Goal: Task Accomplishment & Management: Manage account settings

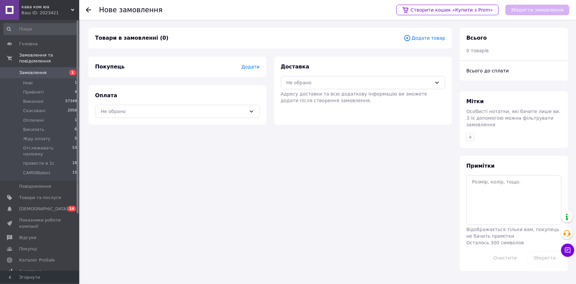
click at [253, 68] on span "Додати" at bounding box center [250, 66] width 18 height 5
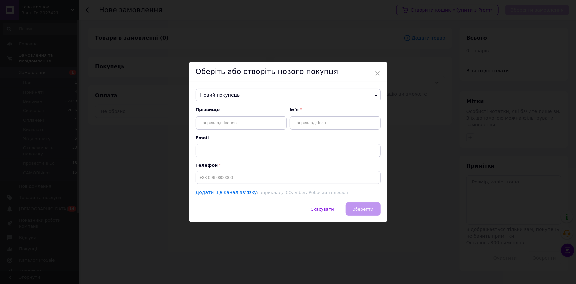
click at [234, 93] on span "Новий покупець" at bounding box center [288, 94] width 185 height 13
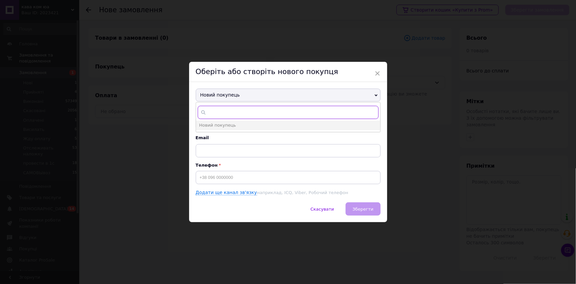
paste input "[PHONE_NUMBER]"
type input "[PHONE_NUMBER]"
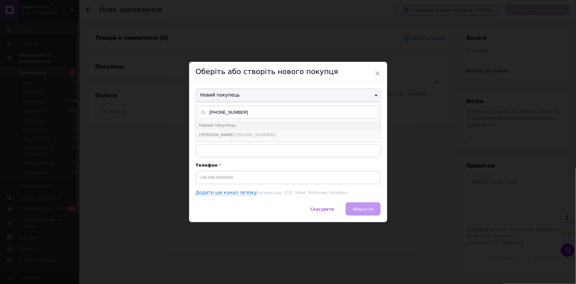
click at [233, 132] on span "[PERSON_NAME]" at bounding box center [217, 134] width 36 height 5
type input "[PERSON_NAME]"
type input "[PHONE_NUMBER]"
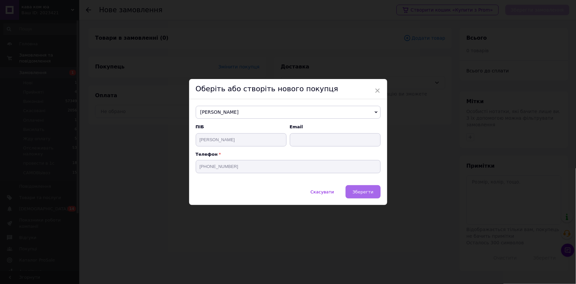
click at [363, 193] on span "Зберегти" at bounding box center [363, 191] width 21 height 5
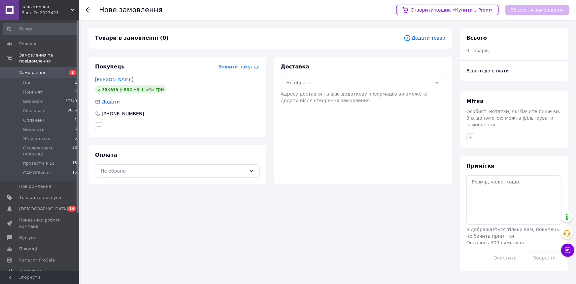
click at [428, 37] on span "Додати товар" at bounding box center [425, 37] width 42 height 7
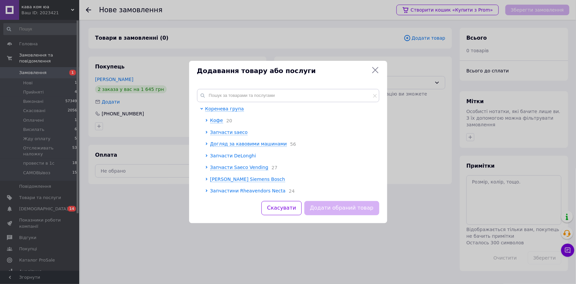
click at [241, 156] on span "Запчасти DeLonghi" at bounding box center [233, 155] width 46 height 5
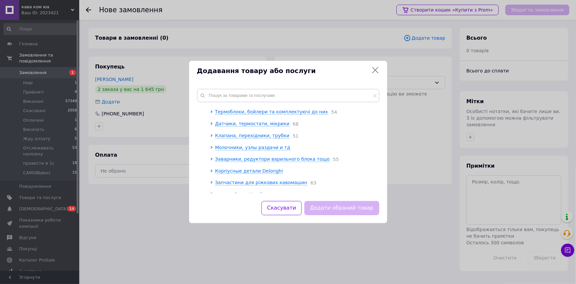
scroll to position [90, 0]
click at [249, 163] on span "Корпусные детали Delonghi" at bounding box center [249, 159] width 68 height 5
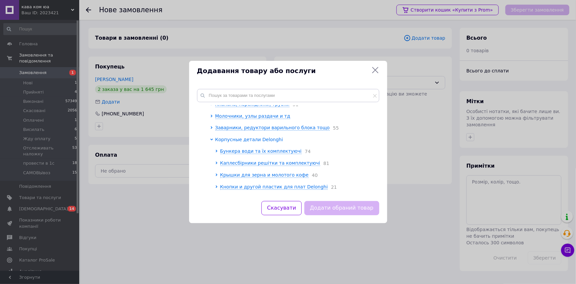
scroll to position [120, 0]
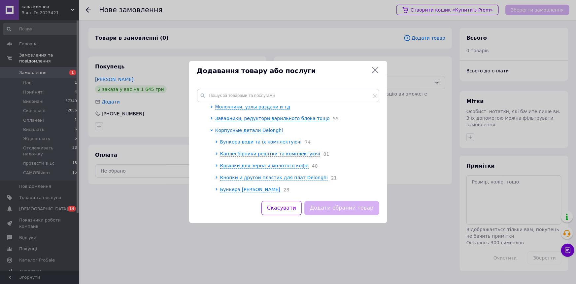
click at [256, 144] on span "Бункера води та їх комплектуючі" at bounding box center [261, 141] width 82 height 5
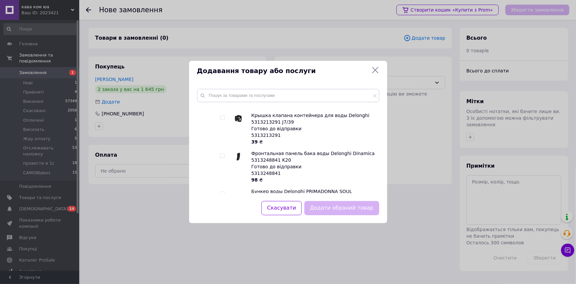
scroll to position [1710, 0]
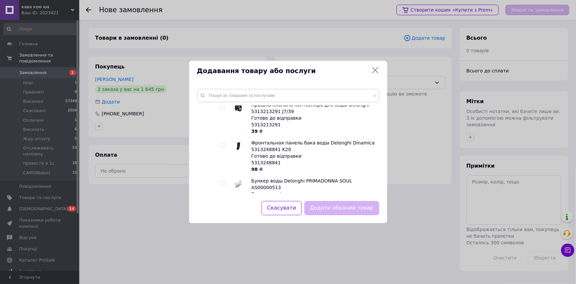
drag, startPoint x: 220, startPoint y: 130, endPoint x: 225, endPoint y: 132, distance: 6.0
click at [220, 219] on input "checkbox" at bounding box center [222, 221] width 4 height 4
checkbox input "true"
click at [356, 210] on button "Додати обраний товар" at bounding box center [341, 208] width 75 height 14
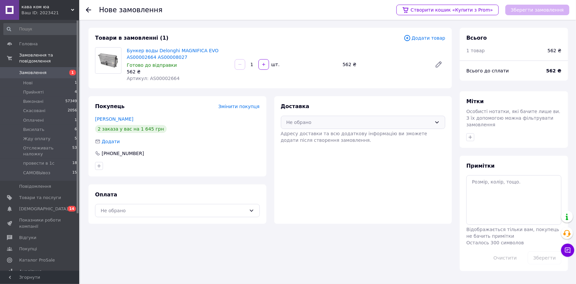
click at [340, 125] on div "Не обрано" at bounding box center [360, 122] width 146 height 7
click at [340, 133] on span "Нова Пошта (платна)" at bounding box center [368, 136] width 144 height 7
click at [235, 212] on div "Не обрано" at bounding box center [174, 210] width 146 height 7
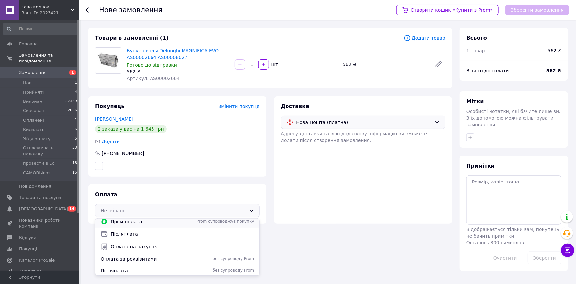
scroll to position [4, 0]
click at [190, 259] on span "Оплата за реквізитами" at bounding box center [146, 257] width 91 height 7
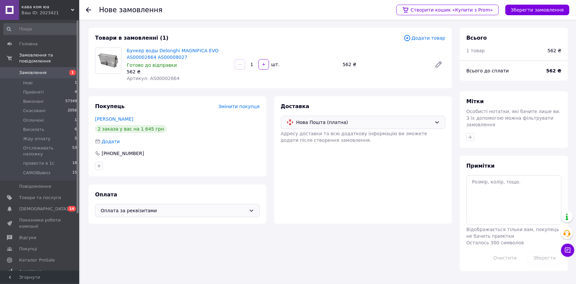
click at [528, 8] on button "Зберегти замовлення" at bounding box center [537, 10] width 64 height 11
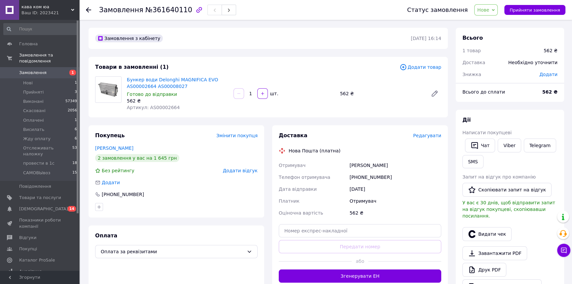
click at [421, 136] on span "Редагувати" at bounding box center [427, 135] width 28 height 5
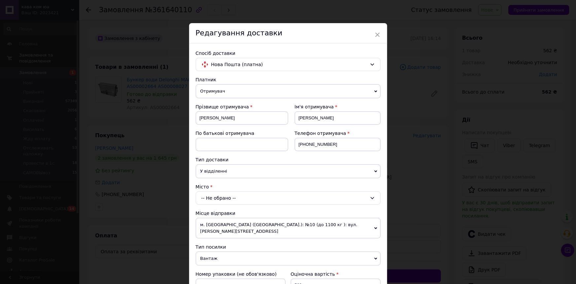
click at [281, 196] on div "-- Не обрано --" at bounding box center [288, 197] width 185 height 13
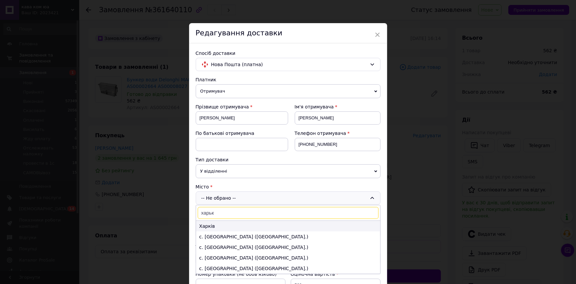
type input "харьк"
click at [248, 225] on li "Харків" at bounding box center [288, 226] width 184 height 11
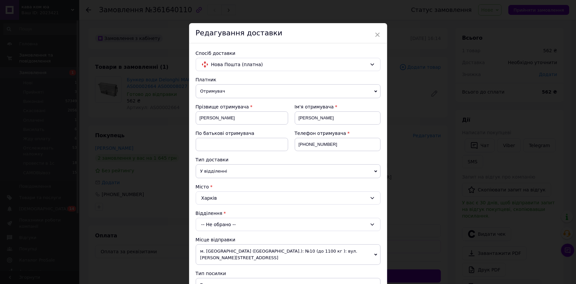
click at [249, 171] on span "У відділенні" at bounding box center [288, 171] width 185 height 14
click at [249, 190] on li "В поштоматі" at bounding box center [288, 194] width 185 height 10
click at [241, 221] on div "-- Не обрано --" at bounding box center [288, 224] width 185 height 13
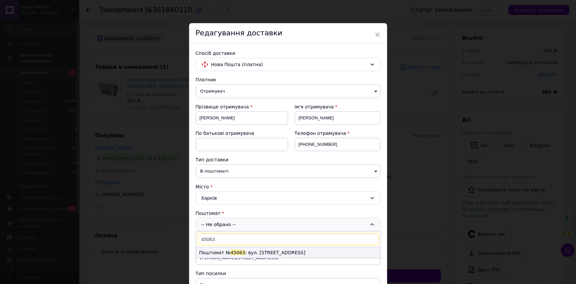
type input "45063"
click at [230, 250] on span "45063" at bounding box center [237, 252] width 15 height 5
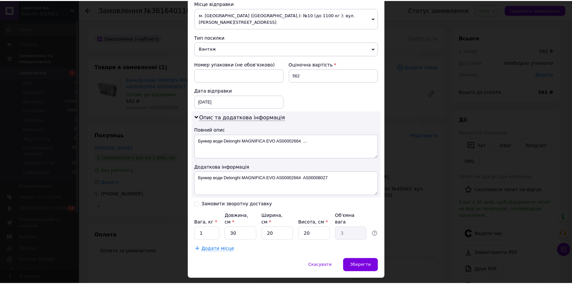
scroll to position [239, 0]
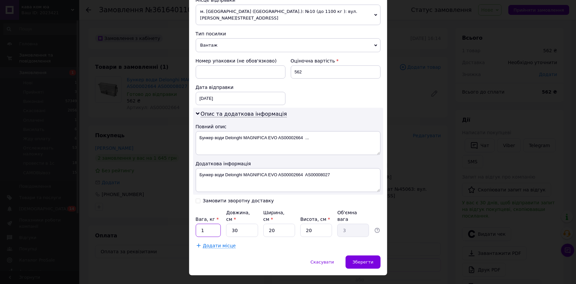
click at [217, 223] on input "1" at bounding box center [208, 229] width 25 height 13
click at [299, 237] on div "Спосіб доставки Нова Пошта (платна) Платник Отримувач Відправник Прізвище отрим…" at bounding box center [288, 29] width 198 height 451
click at [358, 255] on div "Зберегти" at bounding box center [363, 261] width 35 height 13
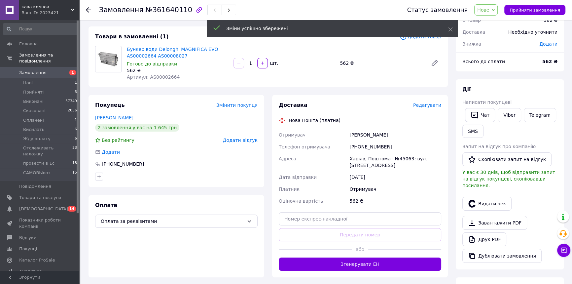
scroll to position [90, 0]
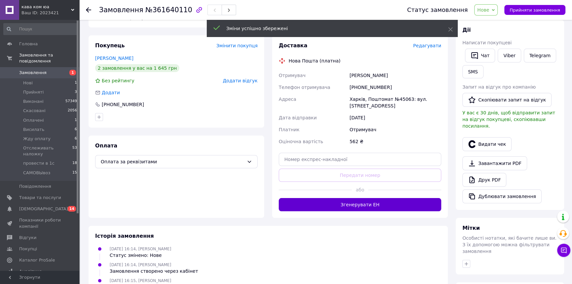
click at [379, 203] on button "Згенерувати ЕН" at bounding box center [360, 204] width 162 height 13
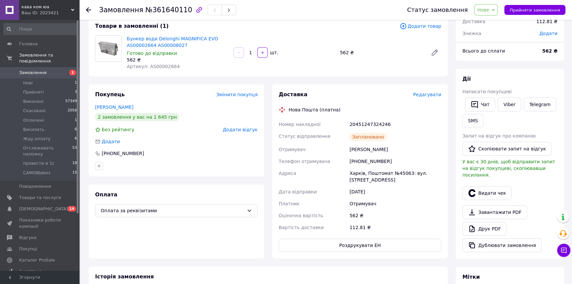
scroll to position [0, 0]
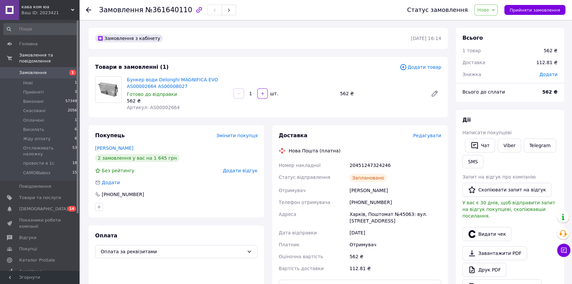
click at [489, 12] on span "Нове" at bounding box center [483, 9] width 12 height 5
click at [491, 19] on li "Прийнято" at bounding box center [503, 23] width 58 height 10
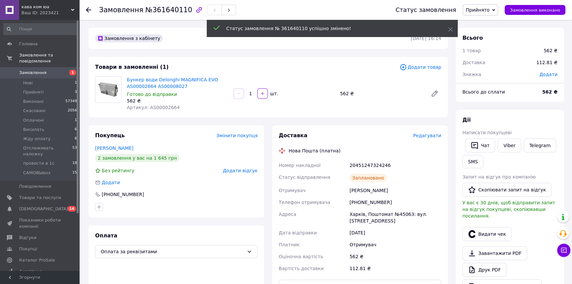
click at [371, 166] on div "20451247324246" at bounding box center [395, 165] width 94 height 12
copy div "20451247324246"
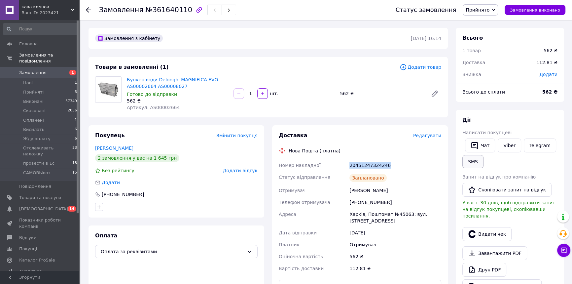
click at [476, 159] on button "SMS" at bounding box center [472, 161] width 21 height 13
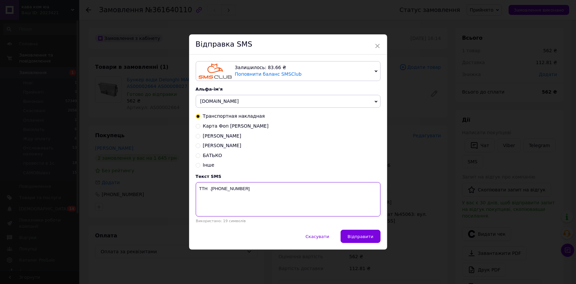
drag, startPoint x: 209, startPoint y: 188, endPoint x: 252, endPoint y: 191, distance: 43.7
click at [252, 191] on textarea "ТТН .+380635852808" at bounding box center [288, 199] width 185 height 34
paste textarea "20451247324246"
drag, startPoint x: 251, startPoint y: 188, endPoint x: 263, endPoint y: 196, distance: 13.6
click at [252, 189] on textarea "ТТН 20451247324246 бак Кудла" at bounding box center [288, 199] width 185 height 34
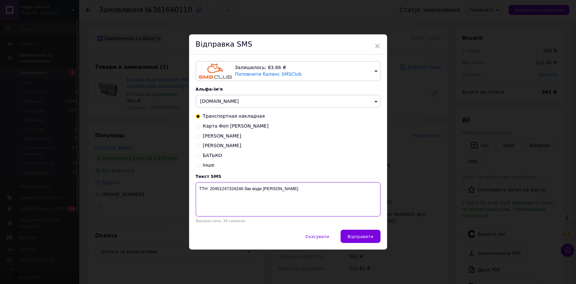
click at [211, 189] on textarea "ТТН 20451247324246 бак води Кудла" at bounding box center [288, 199] width 185 height 34
type textarea "20451247324246 бак води Кудла"
click at [360, 238] on span "Відправити" at bounding box center [361, 236] width 26 height 5
click at [420, 195] on div "× Відправка SMS Залишилось: 83.66 ₴ Поповнити баланс SMSClub Підключити LetsAds…" at bounding box center [288, 142] width 576 height 284
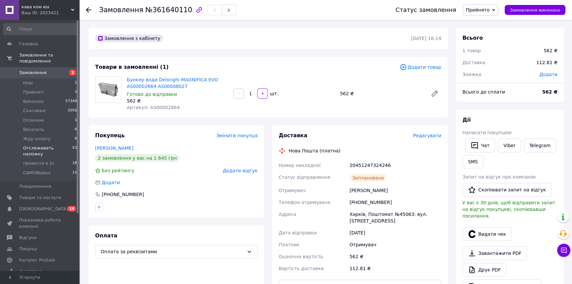
click at [46, 145] on span "Отслеживать наложку" at bounding box center [47, 151] width 49 height 12
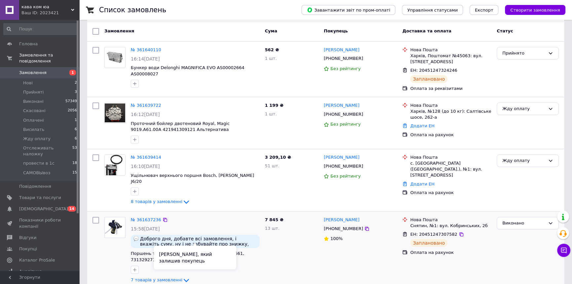
scroll to position [90, 0]
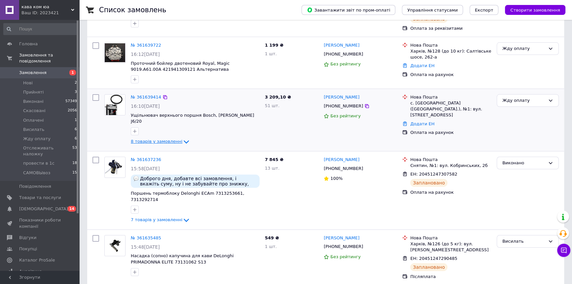
click at [167, 139] on span "8 товарів у замовленні" at bounding box center [156, 141] width 51 height 5
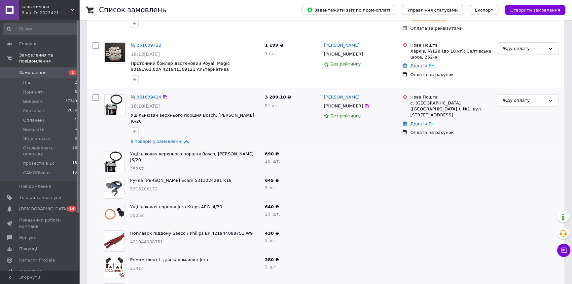
click at [148, 97] on link "№ 361639414" at bounding box center [146, 96] width 30 height 5
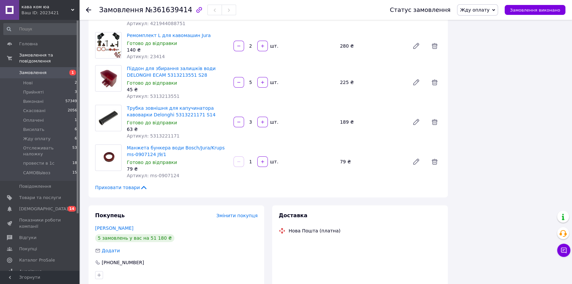
scroll to position [283, 0]
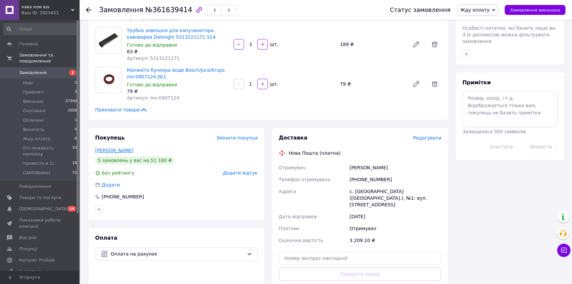
click at [122, 148] on link "Кузьма Віктор" at bounding box center [114, 150] width 38 height 5
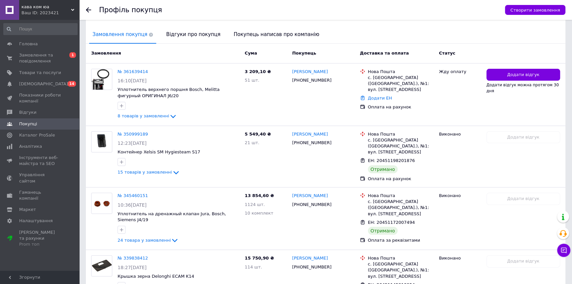
scroll to position [148, 0]
click at [33, 113] on span "Відгуки" at bounding box center [27, 112] width 17 height 6
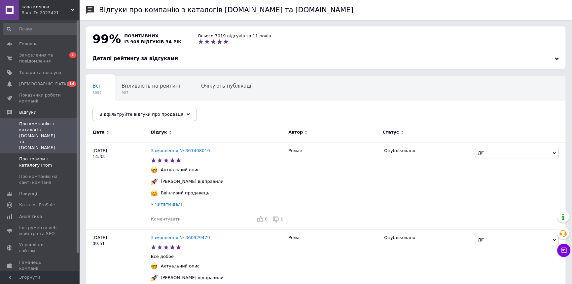
click at [34, 156] on span "Про товари з каталогу Prom" at bounding box center [40, 162] width 42 height 12
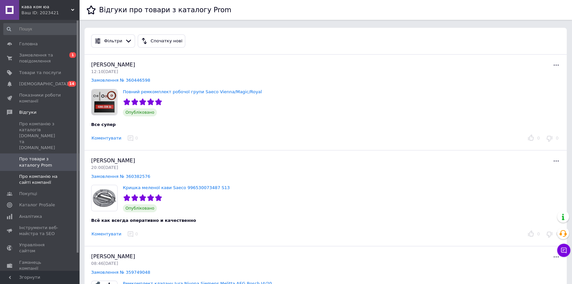
click at [39, 173] on span "Про компанію на сайті компанії" at bounding box center [40, 179] width 42 height 12
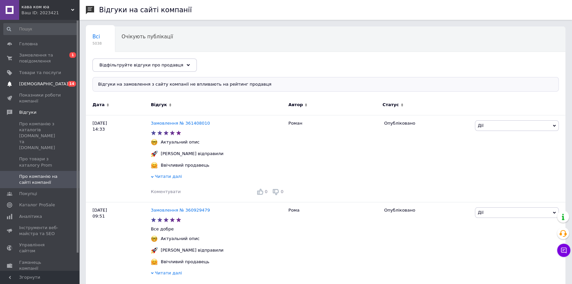
click at [46, 86] on span "[DEMOGRAPHIC_DATA]" at bounding box center [40, 84] width 42 height 6
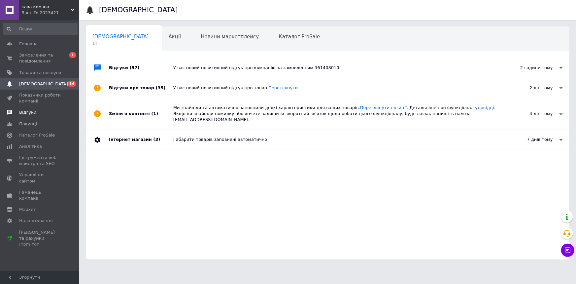
click at [26, 108] on link "Відгуки" at bounding box center [40, 112] width 81 height 11
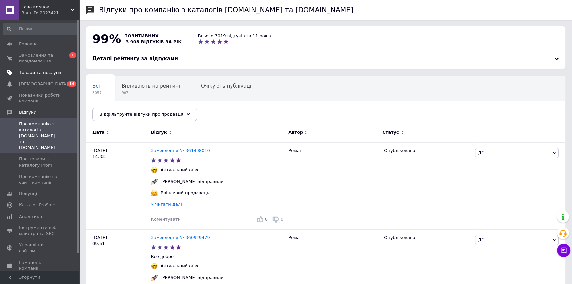
click at [45, 69] on link "Товари та послуги" at bounding box center [40, 72] width 81 height 11
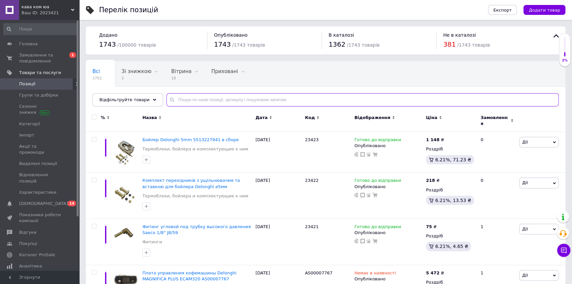
click at [182, 101] on input "text" at bounding box center [362, 99] width 392 height 13
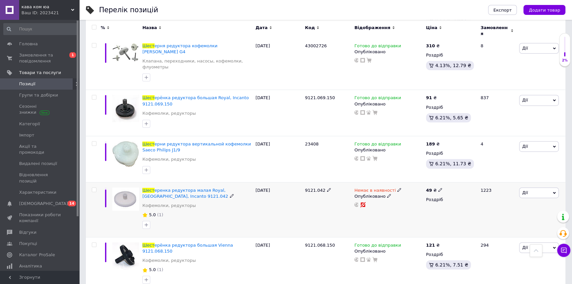
scroll to position [491, 0]
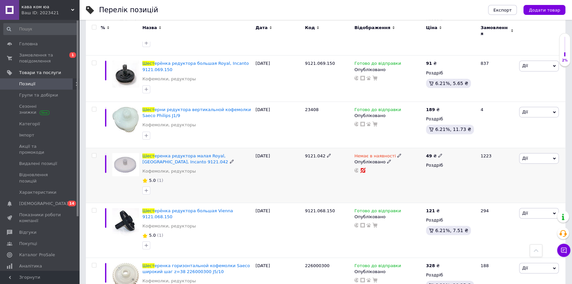
click at [363, 153] on span "Немає в наявності" at bounding box center [374, 156] width 41 height 7
click at [422, 175] on li "Готово до відправки" at bounding box center [433, 179] width 63 height 9
click at [371, 148] on div "Немає в наявності Наявність Готово до відправки В наявності Немає в наявності П…" at bounding box center [389, 175] width 72 height 55
click at [315, 153] on span "9121.042" at bounding box center [315, 155] width 20 height 5
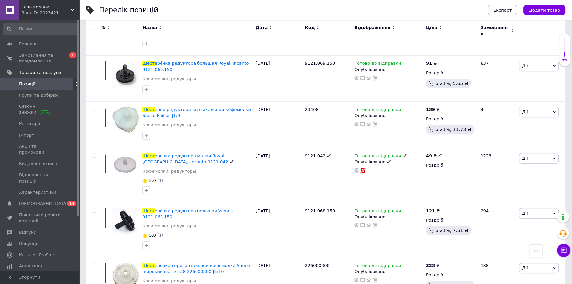
copy span "9121.042"
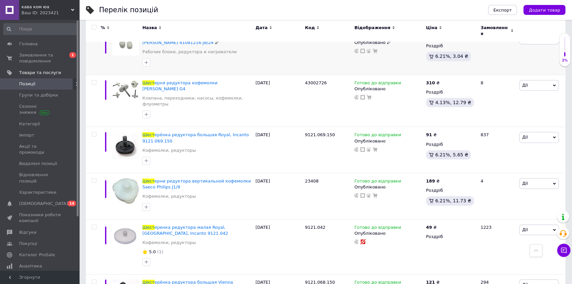
scroll to position [341, 0]
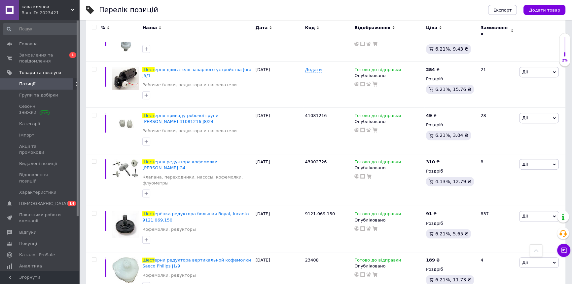
click at [53, 5] on span "кава ком юа" at bounding box center [46, 7] width 50 height 6
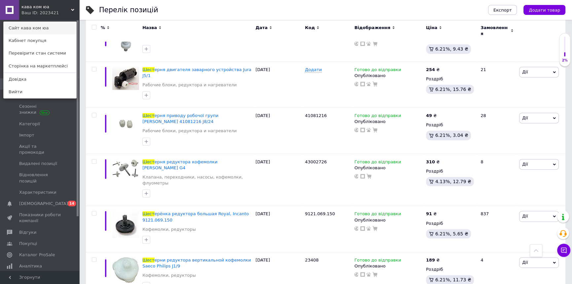
click at [53, 26] on link "Сайт кава ком юа" at bounding box center [40, 28] width 73 height 13
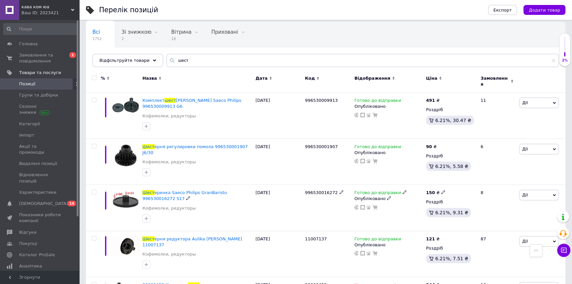
scroll to position [0, 0]
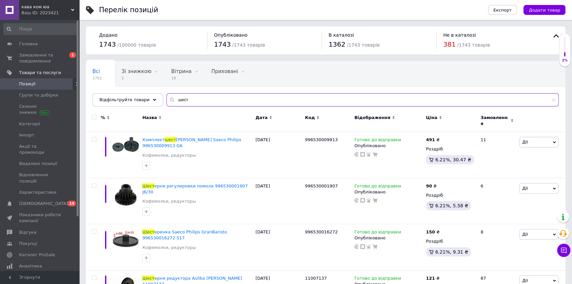
click at [205, 96] on input "шест" at bounding box center [362, 99] width 392 height 13
paste input "6132106200"
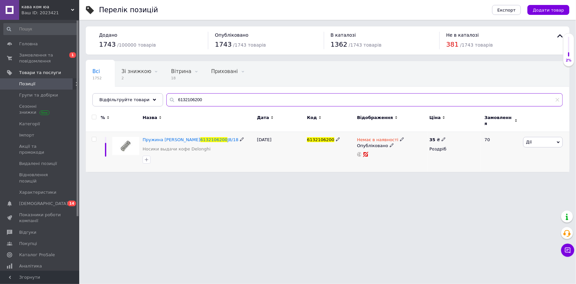
type input "6132106200"
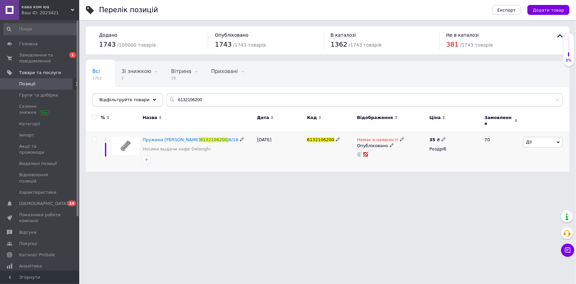
click at [364, 137] on div "Немає в наявності" at bounding box center [380, 140] width 47 height 6
click at [415, 158] on li "Готово до відправки" at bounding box center [436, 162] width 63 height 9
click at [380, 158] on div "Немає в наявності Наявність Готово до відправки В наявності Немає в наявності П…" at bounding box center [392, 152] width 72 height 40
click at [47, 200] on span "[DEMOGRAPHIC_DATA]" at bounding box center [40, 203] width 42 height 6
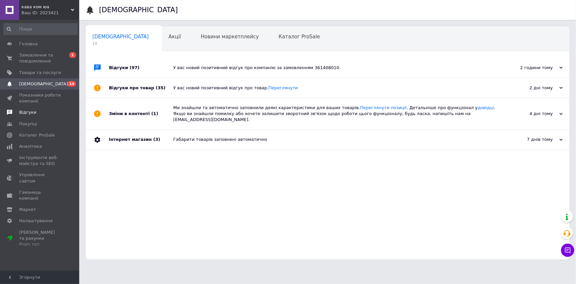
click at [48, 114] on span "Відгуки" at bounding box center [40, 112] width 42 height 6
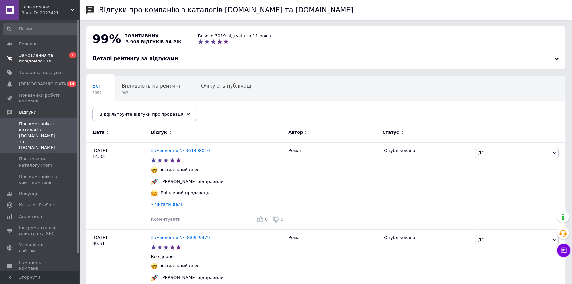
click at [33, 59] on span "Замовлення та повідомлення" at bounding box center [40, 58] width 42 height 12
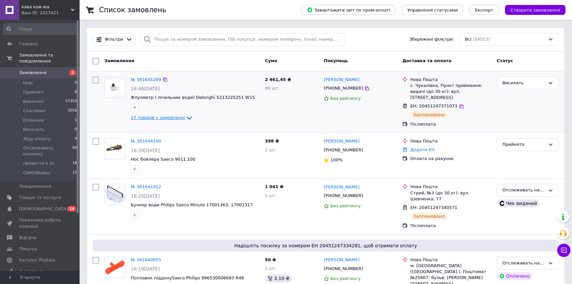
click at [159, 118] on span "17 товарів у замовленні" at bounding box center [158, 117] width 54 height 5
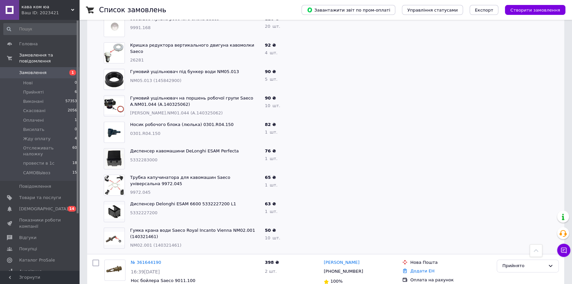
scroll to position [330, 0]
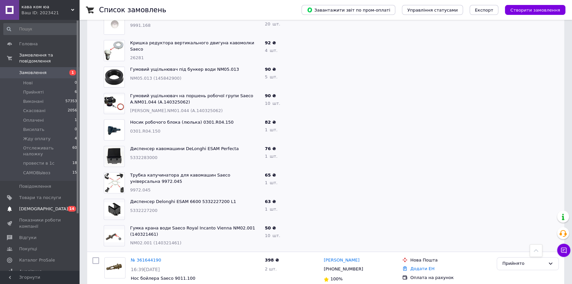
click at [49, 206] on span "[DEMOGRAPHIC_DATA]" at bounding box center [40, 209] width 42 height 6
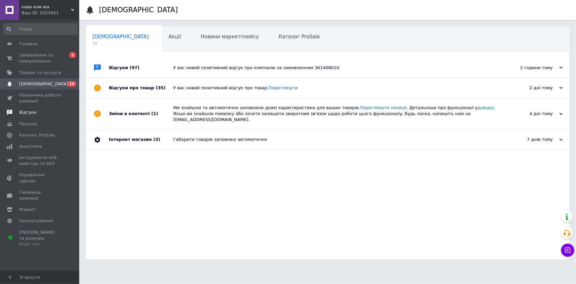
click at [46, 111] on span "Відгуки" at bounding box center [40, 112] width 42 height 6
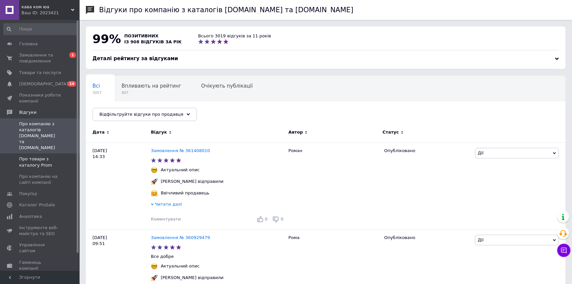
click at [44, 156] on span "Про товари з каталогу Prom" at bounding box center [40, 162] width 42 height 12
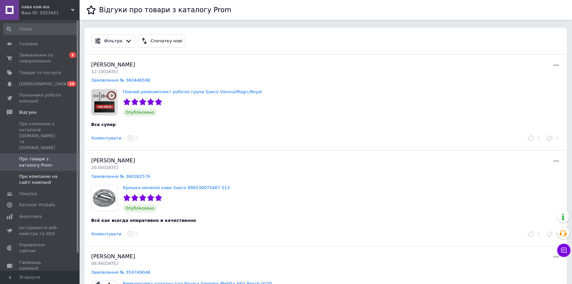
click at [50, 173] on span "Про компанію на сайті компанії" at bounding box center [40, 179] width 42 height 12
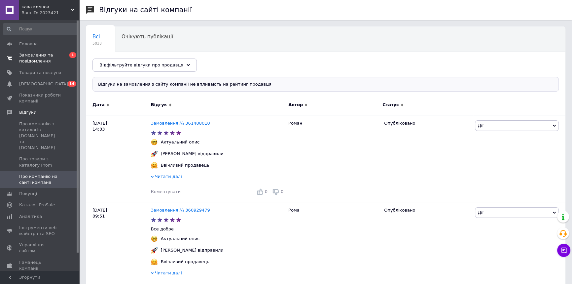
click at [47, 56] on span "Замовлення та повідомлення" at bounding box center [40, 58] width 42 height 12
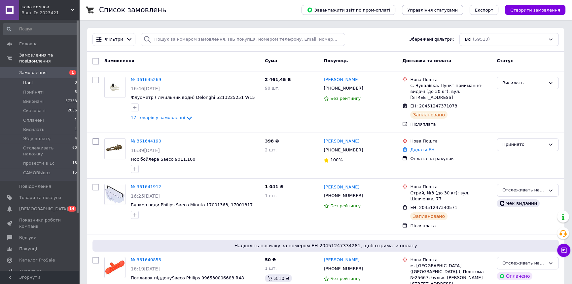
click at [52, 79] on li "Нові 0" at bounding box center [40, 82] width 81 height 9
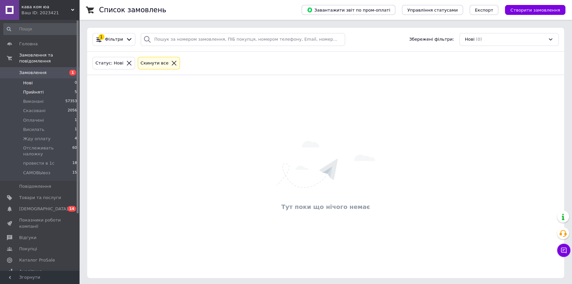
click at [51, 87] on li "Прийняті 5" at bounding box center [40, 91] width 81 height 9
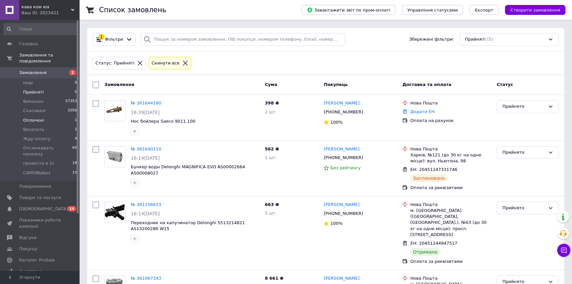
click at [45, 116] on li "Оплачені 1" at bounding box center [40, 120] width 81 height 9
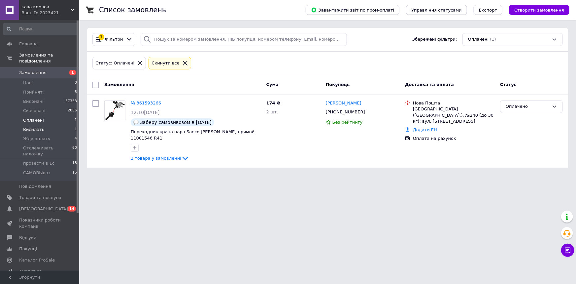
click at [59, 125] on li "Висилать 1" at bounding box center [40, 129] width 81 height 9
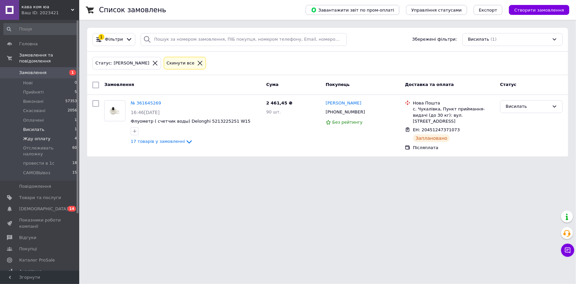
click at [57, 134] on li "Жду оплату 4" at bounding box center [40, 138] width 81 height 9
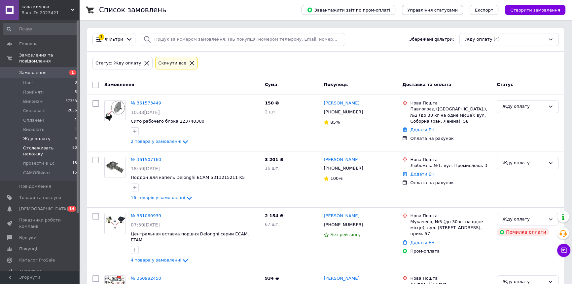
click at [58, 145] on span "Отслеживать наложку" at bounding box center [47, 151] width 49 height 12
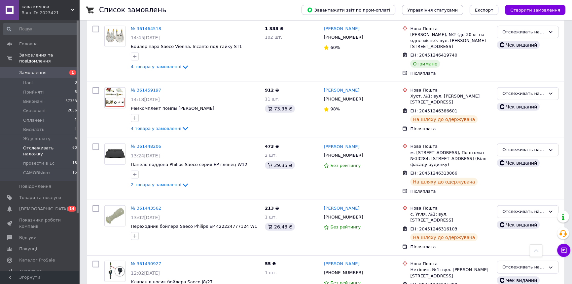
scroll to position [2270, 0]
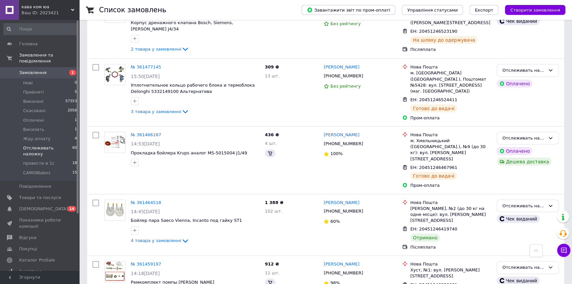
scroll to position [2240, 0]
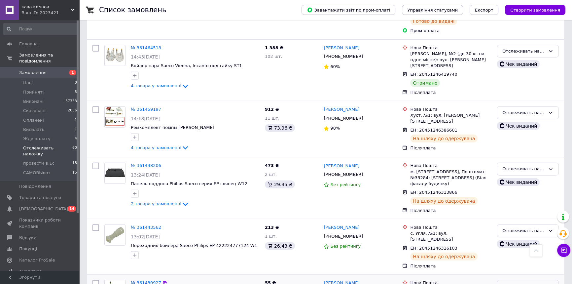
click at [507, 283] on div "Отслеживать наложку" at bounding box center [523, 286] width 43 height 7
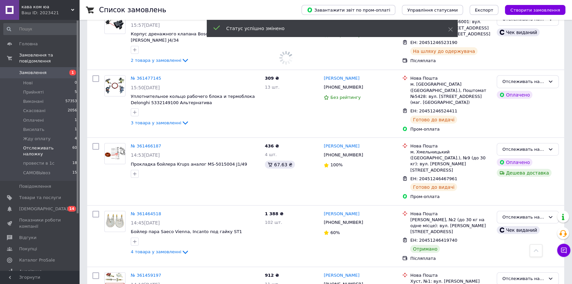
scroll to position [2030, 0]
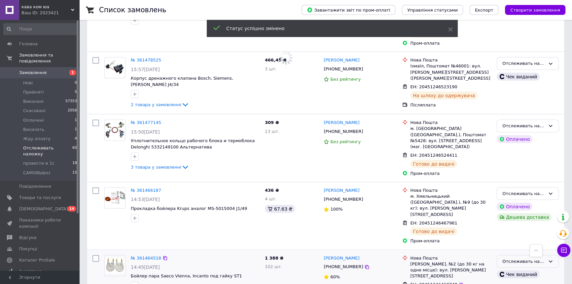
click at [509, 258] on div "Отслеживать наложку" at bounding box center [523, 261] width 43 height 7
click at [508, 281] on li "Виконано" at bounding box center [527, 287] width 61 height 12
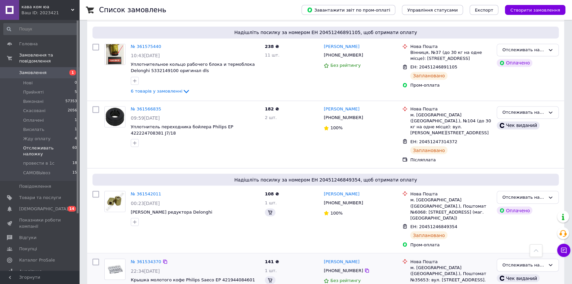
scroll to position [1430, 0]
click at [109, 188] on div "№ 361542011 00:23, 12.09.2025 Гайка лифта редуктора Delonghi" at bounding box center [182, 219] width 160 height 62
click at [51, 206] on span "[DEMOGRAPHIC_DATA]" at bounding box center [40, 209] width 42 height 6
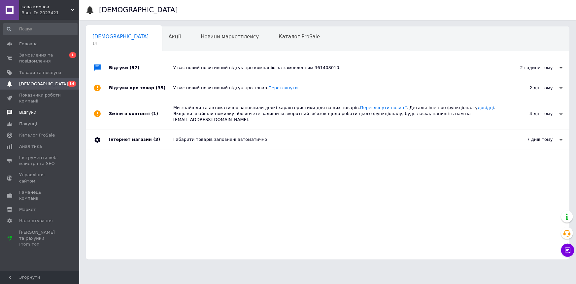
click at [46, 109] on span "Відгуки" at bounding box center [40, 112] width 42 height 6
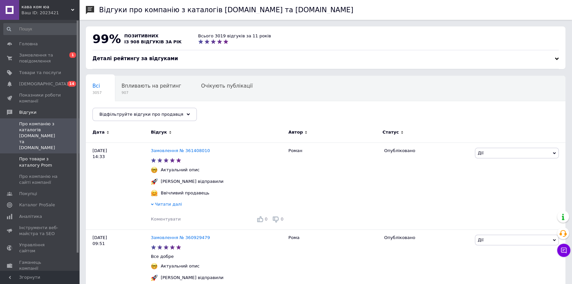
click at [44, 156] on span "Про товари з каталогу Prom" at bounding box center [40, 162] width 42 height 12
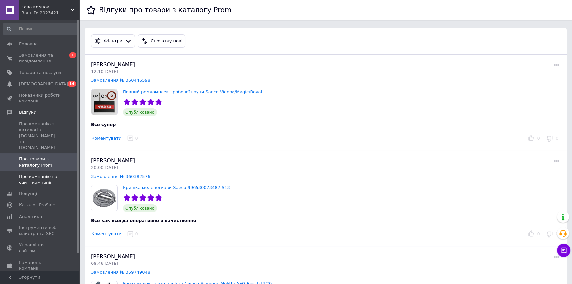
click at [46, 173] on span "Про компанію на сайті компанії" at bounding box center [40, 179] width 42 height 12
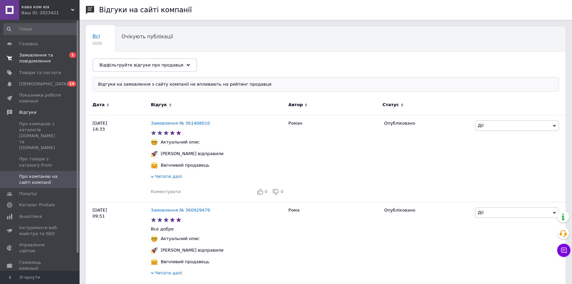
click at [24, 52] on span "Замовлення та повідомлення" at bounding box center [40, 58] width 42 height 12
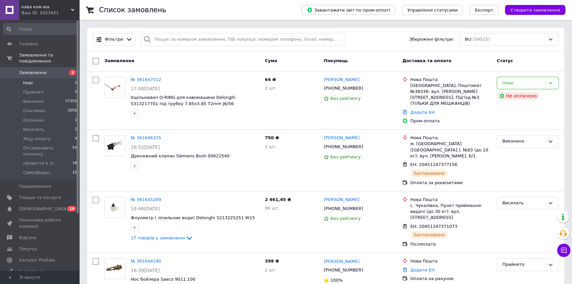
click at [50, 78] on li "Нові 1" at bounding box center [40, 82] width 81 height 9
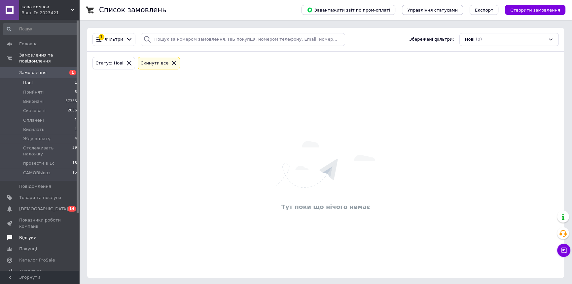
click at [49, 234] on span "Відгуки" at bounding box center [40, 237] width 42 height 6
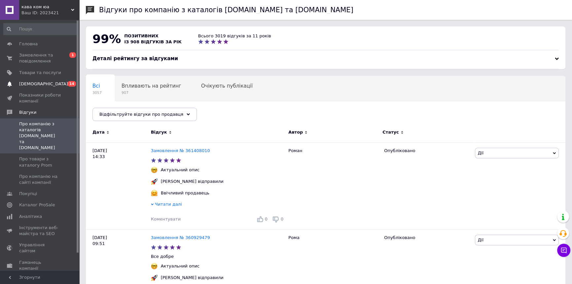
click at [60, 85] on span "[DEMOGRAPHIC_DATA]" at bounding box center [40, 84] width 42 height 6
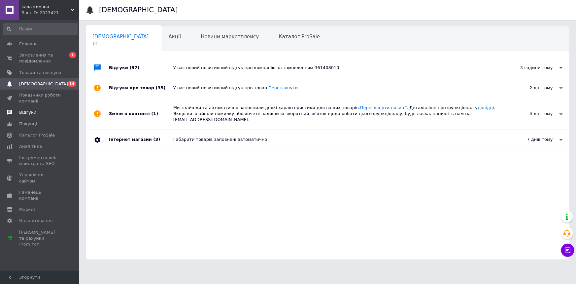
click at [43, 113] on span "Відгуки" at bounding box center [40, 112] width 42 height 6
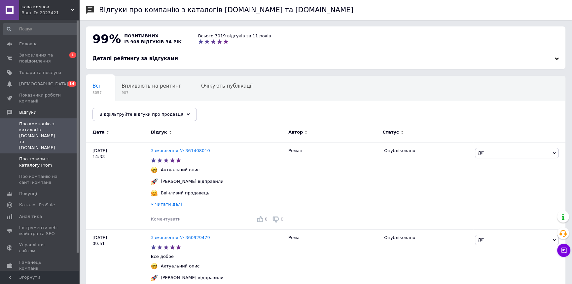
click at [38, 156] on span "Про товари з каталогу Prom" at bounding box center [40, 162] width 42 height 12
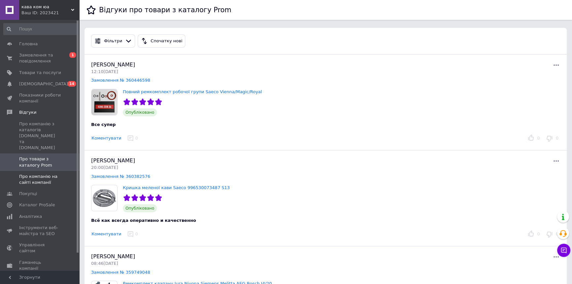
click at [42, 173] on span "Про компанію на сайті компанії" at bounding box center [40, 179] width 42 height 12
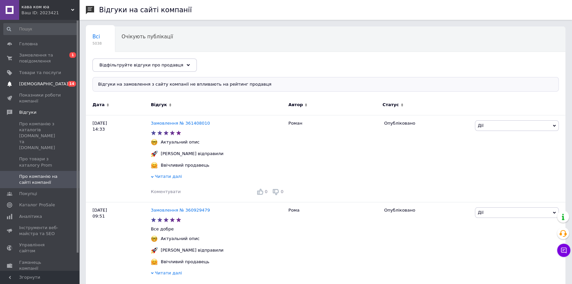
click at [46, 83] on span "[DEMOGRAPHIC_DATA]" at bounding box center [40, 84] width 42 height 6
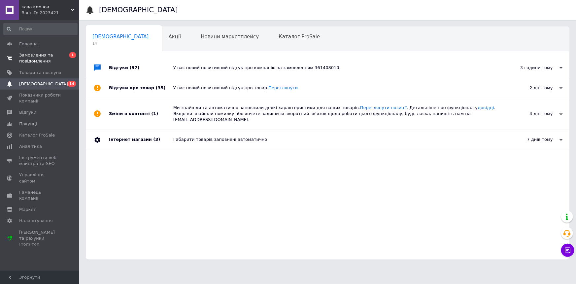
click at [63, 57] on span "0 1" at bounding box center [70, 58] width 18 height 12
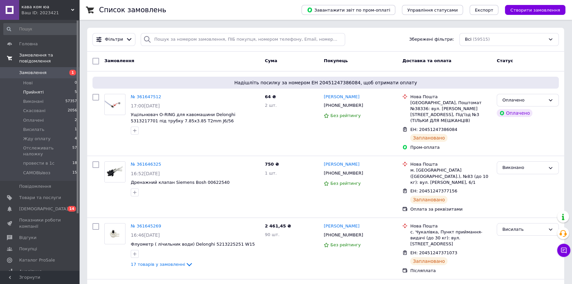
click at [59, 87] on li "Прийняті 5" at bounding box center [40, 91] width 81 height 9
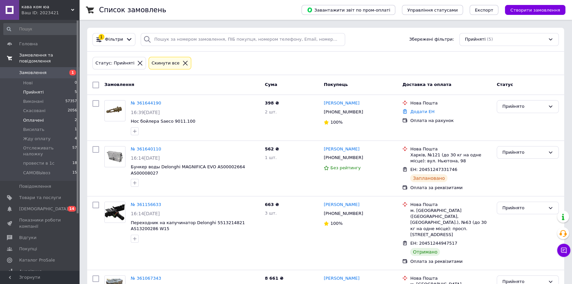
click at [54, 116] on li "Оплачені 2" at bounding box center [40, 120] width 81 height 9
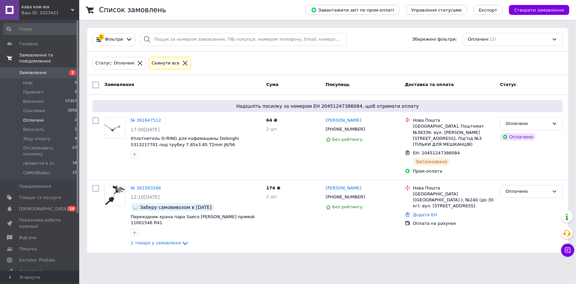
drag, startPoint x: 39, startPoint y: 198, endPoint x: 70, endPoint y: 179, distance: 36.7
click at [39, 206] on span "[DEMOGRAPHIC_DATA]" at bounding box center [43, 209] width 49 height 6
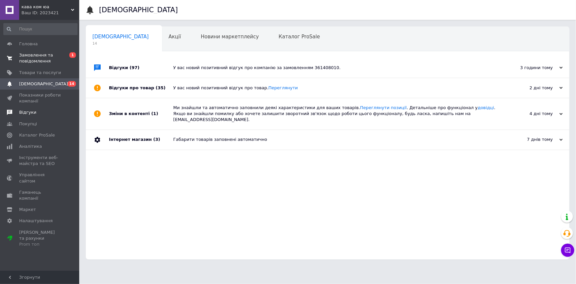
click at [34, 116] on link "Відгуки" at bounding box center [40, 112] width 81 height 11
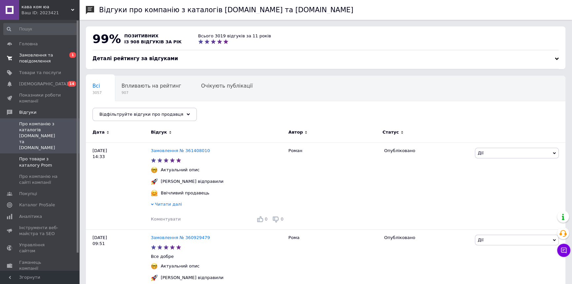
click at [47, 156] on span "Про товари з каталогу Prom" at bounding box center [40, 162] width 42 height 12
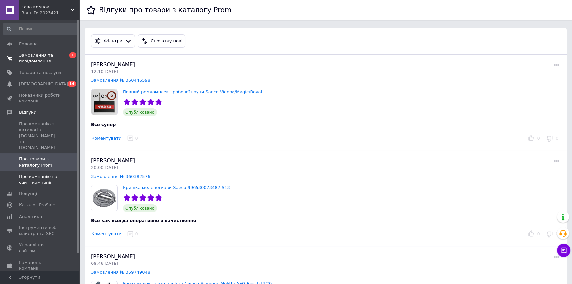
click at [48, 173] on span "Про компанію на сайті компанії" at bounding box center [40, 179] width 42 height 12
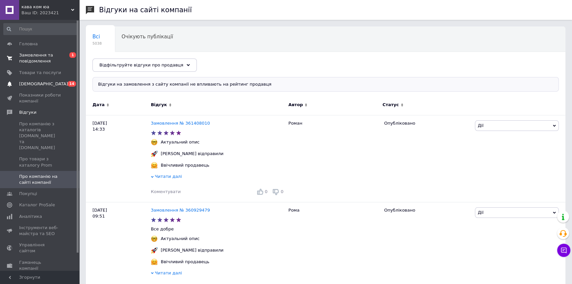
click at [62, 85] on span "0 14" at bounding box center [70, 84] width 18 height 6
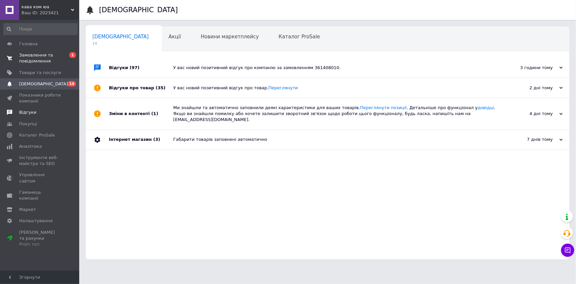
click at [49, 112] on span "Відгуки" at bounding box center [40, 112] width 42 height 6
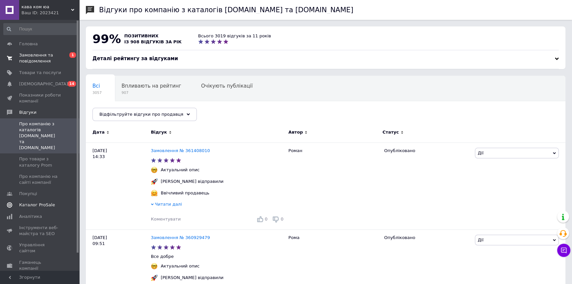
click at [34, 202] on span "Каталог ProSale" at bounding box center [37, 205] width 36 height 6
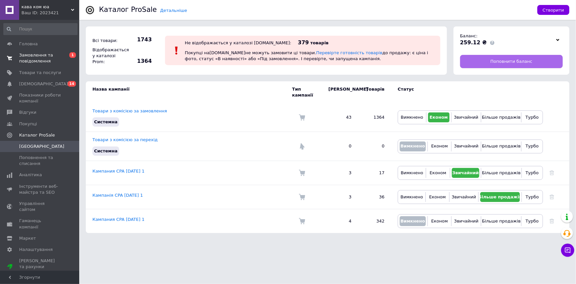
click at [505, 61] on span "Поповнити баланс" at bounding box center [512, 61] width 42 height 6
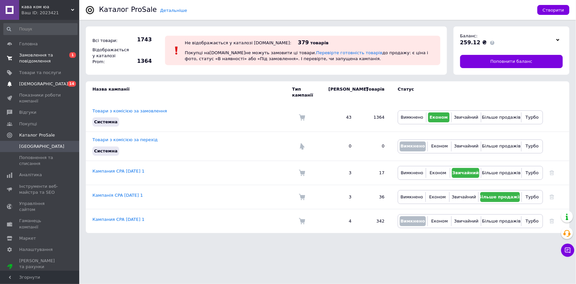
click at [54, 81] on span "[DEMOGRAPHIC_DATA]" at bounding box center [40, 84] width 42 height 6
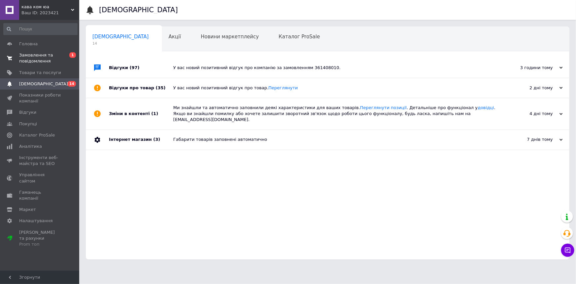
click at [57, 57] on span "Замовлення та повідомлення" at bounding box center [40, 58] width 42 height 12
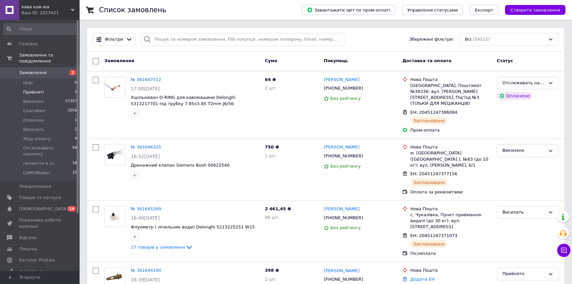
click at [54, 87] on li "Прийняті 5" at bounding box center [40, 91] width 81 height 9
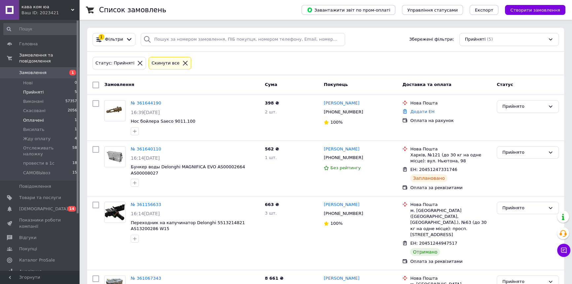
click at [68, 116] on li "Оплачені 1" at bounding box center [40, 120] width 81 height 9
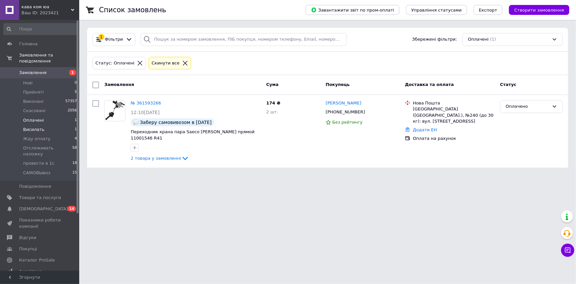
click at [37, 126] on span "Висилать" at bounding box center [33, 129] width 21 height 6
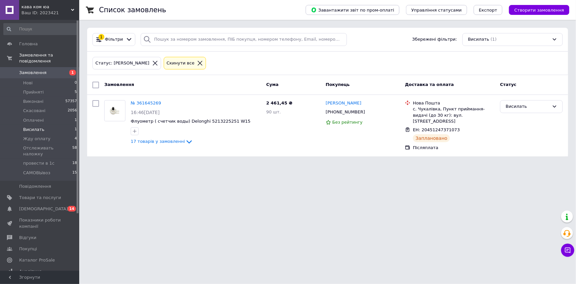
click at [124, 164] on html "кава ком юа Ваш ID: 2023421 Сайт кава ком юа Кабінет покупця Перевірити стан си…" at bounding box center [288, 82] width 576 height 164
click at [61, 87] on li "Прийняті 5" at bounding box center [40, 91] width 81 height 9
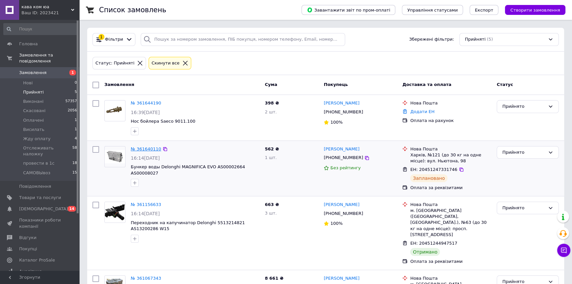
click at [152, 149] on link "№ 361640110" at bounding box center [146, 148] width 30 height 5
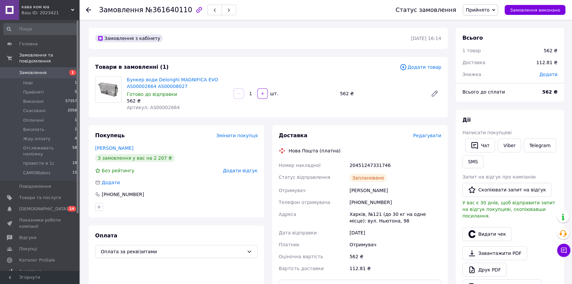
click at [159, 105] on span "Артикул: AS00002664" at bounding box center [153, 107] width 53 height 5
click at [158, 105] on span "Артикул: AS00002664" at bounding box center [153, 107] width 53 height 5
copy span "AS00002664"
click at [489, 12] on span "Прийнято" at bounding box center [477, 9] width 24 height 5
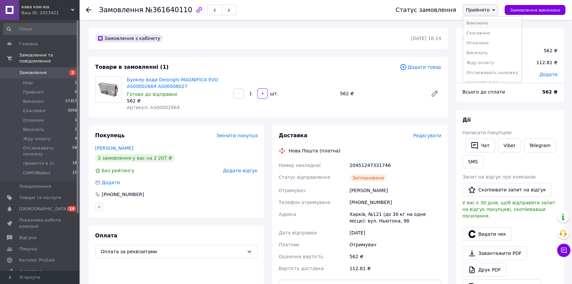
click at [493, 24] on li "Виконано" at bounding box center [492, 23] width 58 height 10
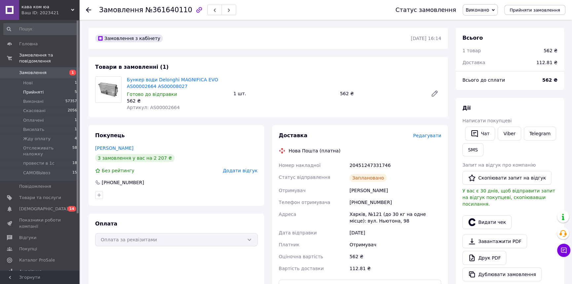
click at [48, 88] on li "Прийняті 5" at bounding box center [40, 91] width 81 height 9
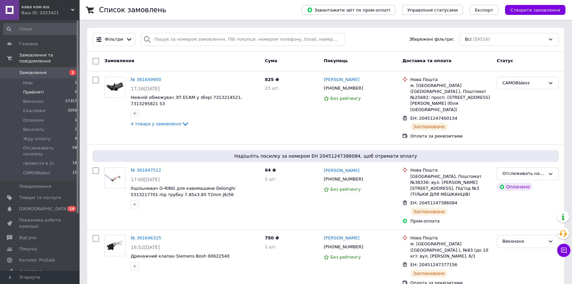
click at [47, 87] on li "Прийняті 5" at bounding box center [40, 91] width 81 height 9
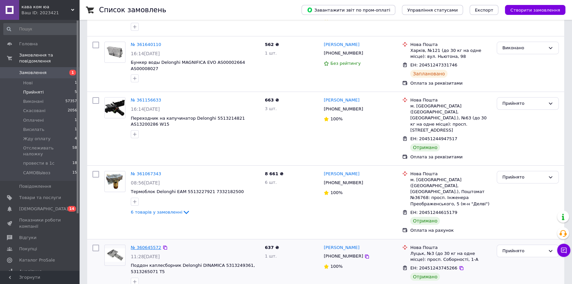
click at [145, 245] on link "№ 360645572" at bounding box center [146, 247] width 30 height 5
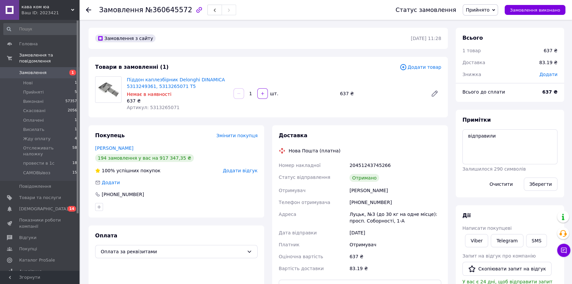
click at [164, 106] on span "Артикул: 5313265071" at bounding box center [153, 107] width 53 height 5
copy span "5313265071"
click at [489, 9] on span "Прийнято" at bounding box center [477, 9] width 24 height 5
click at [489, 29] on li "Скасовано" at bounding box center [492, 33] width 58 height 10
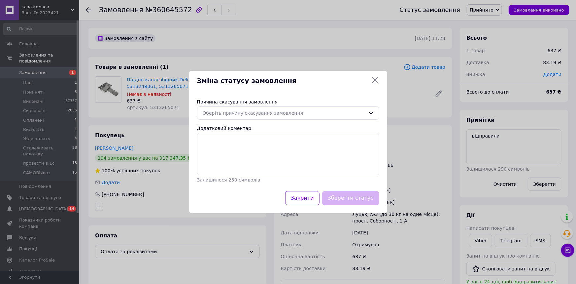
click at [459, 52] on div "Зміна статусу замовлення Причина скасування замовлення Оберіть причину скасуван…" at bounding box center [288, 142] width 576 height 284
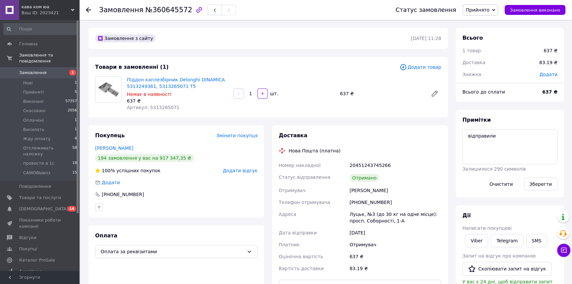
click at [489, 10] on span "Прийнято" at bounding box center [477, 9] width 24 height 5
click at [492, 21] on li "Виконано" at bounding box center [492, 23] width 58 height 10
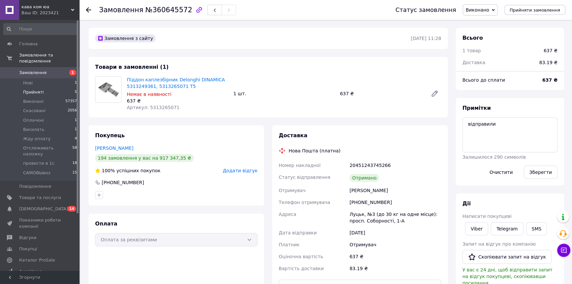
click at [53, 88] on li "Прийняті 5" at bounding box center [40, 91] width 81 height 9
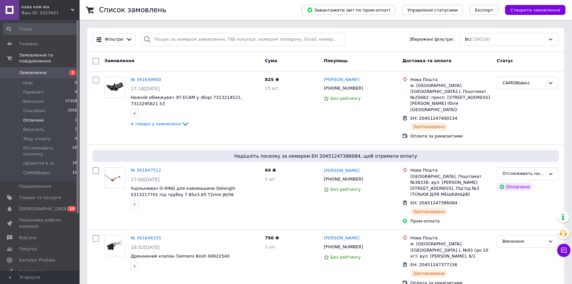
click at [50, 116] on li "Оплачені 1" at bounding box center [40, 120] width 81 height 9
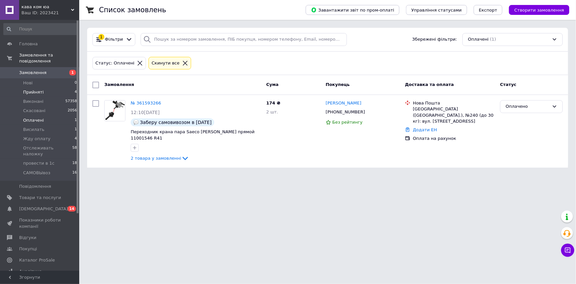
click at [53, 89] on li "Прийняті 4" at bounding box center [40, 91] width 81 height 9
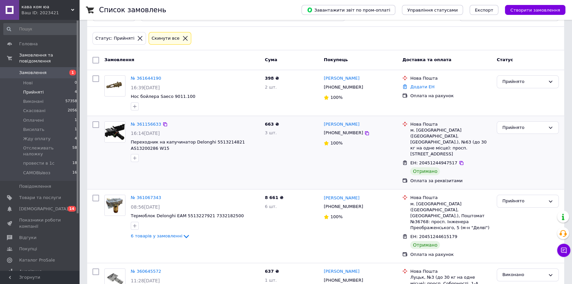
scroll to position [49, 0]
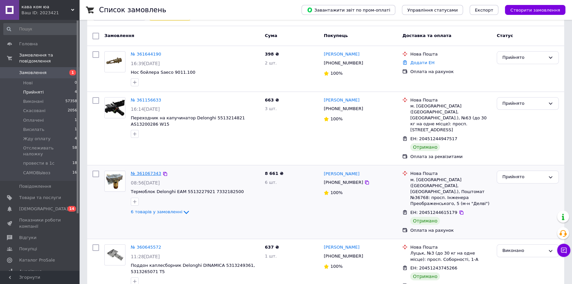
click at [147, 171] on link "№ 361067343" at bounding box center [146, 173] width 30 height 5
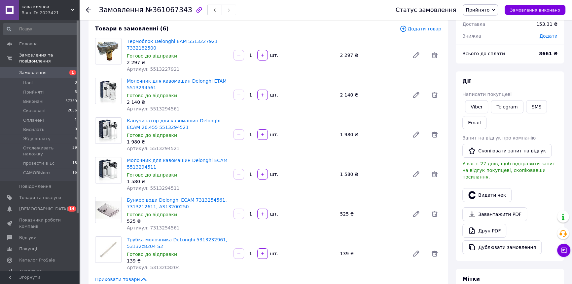
scroll to position [60, 0]
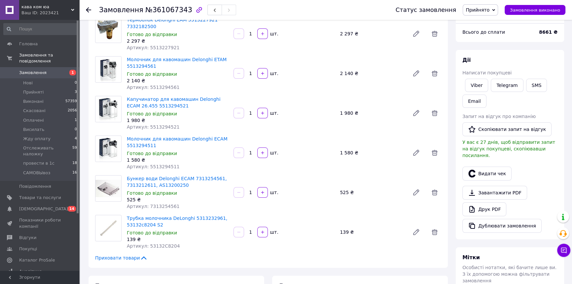
click at [153, 88] on span "Артикул: 5513294561" at bounding box center [153, 87] width 53 height 5
copy span "5513294561"
click at [155, 126] on span "Артикул: 5513294521" at bounding box center [153, 126] width 53 height 5
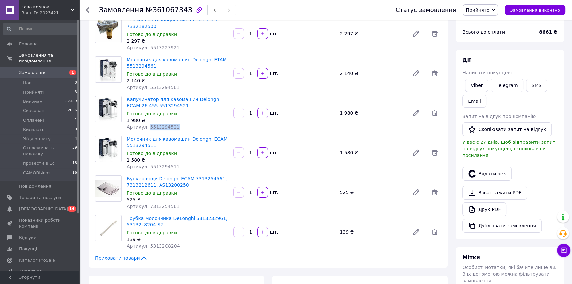
copy span "5513294521"
click at [151, 167] on span "Артикул: 5513294511" at bounding box center [153, 166] width 53 height 5
copy span "5513294511"
drag, startPoint x: 177, startPoint y: 185, endPoint x: 154, endPoint y: 185, distance: 23.4
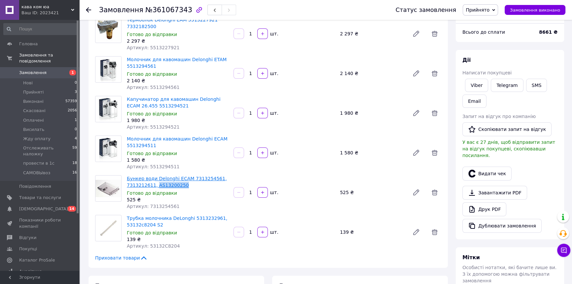
click at [154, 185] on span "Бункер води Delonghi ECAM 7313254561, 7313212611, AS13200250" at bounding box center [177, 181] width 101 height 13
copy link "AS13200250"
click at [163, 247] on span "Артикул: 53132C8204" at bounding box center [153, 245] width 53 height 5
copy span "53132C8204"
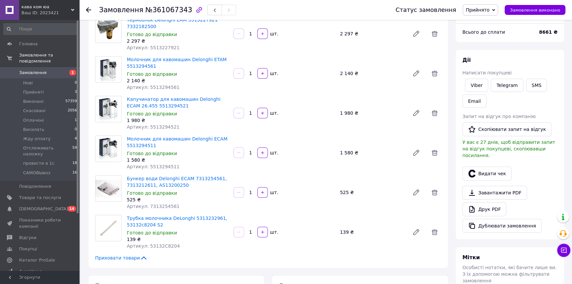
click at [350, 85] on div "Молочник для кавомашин Delonghi ETAM 5513294561 Готово до відправки 2 140 ₴ Арт…" at bounding box center [284, 73] width 320 height 37
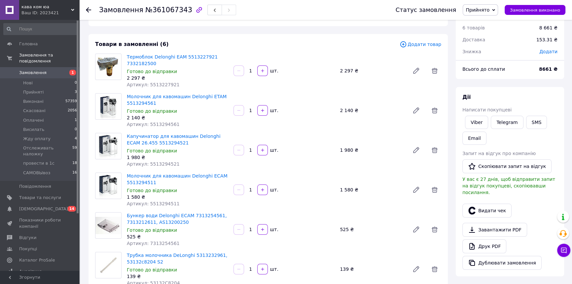
scroll to position [0, 0]
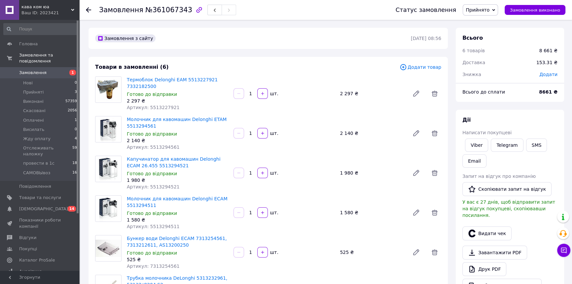
click at [488, 14] on span "Прийнято" at bounding box center [479, 9] width 35 height 11
click at [490, 23] on li "Виконано" at bounding box center [492, 23] width 58 height 10
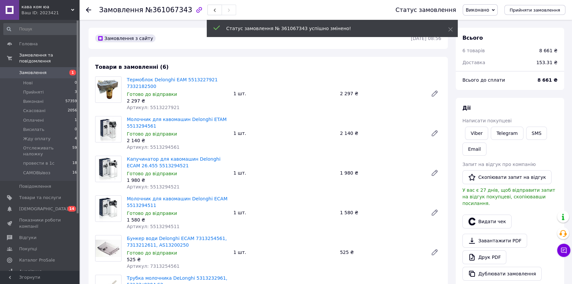
click at [56, 87] on li "Прийняті 3" at bounding box center [40, 91] width 81 height 9
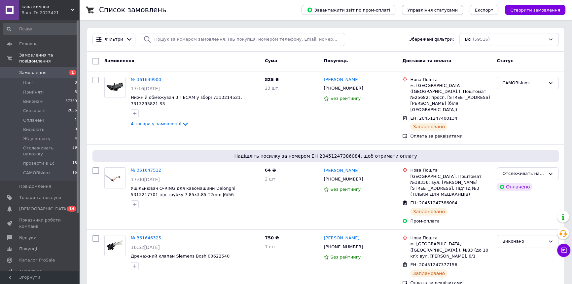
click at [56, 87] on li "Прийняті 3" at bounding box center [40, 91] width 81 height 9
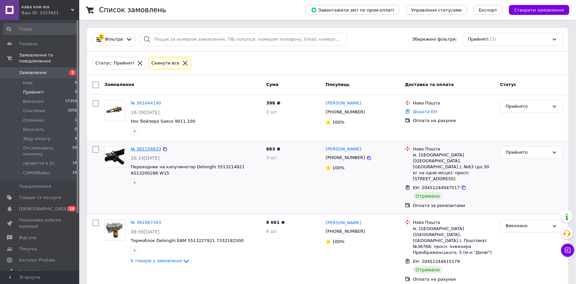
click at [140, 148] on link "№ 361156633" at bounding box center [146, 148] width 30 height 5
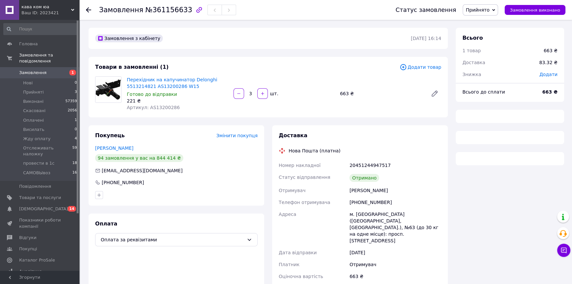
click at [162, 108] on span "Артикул: AS13200286" at bounding box center [153, 107] width 53 height 5
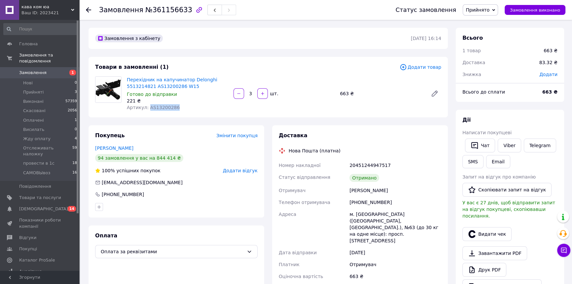
copy span "AS13200286"
click at [489, 8] on span "Прийнято" at bounding box center [477, 9] width 24 height 5
click at [492, 20] on li "Виконано" at bounding box center [492, 23] width 58 height 10
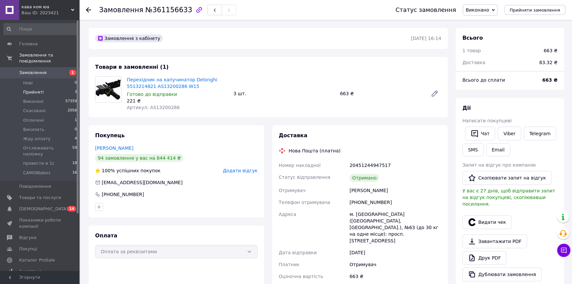
click at [50, 87] on li "Прийняті 3" at bounding box center [40, 91] width 81 height 9
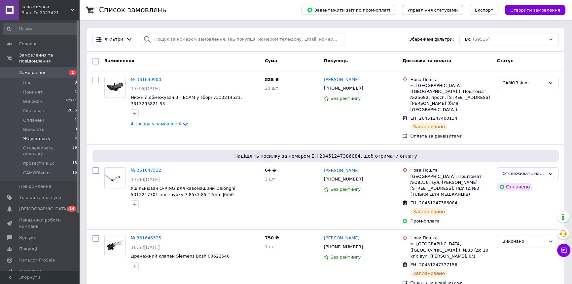
click at [52, 134] on li "Жду оплату 4" at bounding box center [40, 138] width 81 height 9
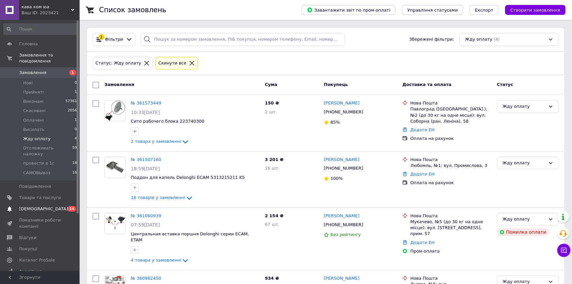
click at [47, 206] on span "[DEMOGRAPHIC_DATA]" at bounding box center [40, 209] width 42 height 6
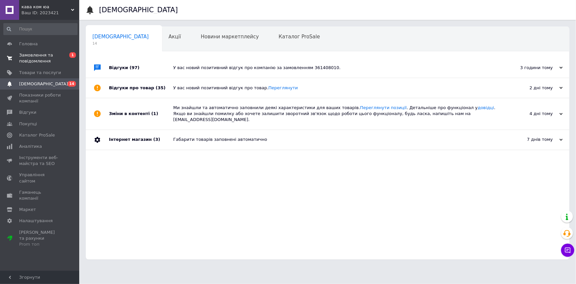
click at [45, 58] on span "Замовлення та повідомлення" at bounding box center [40, 58] width 42 height 12
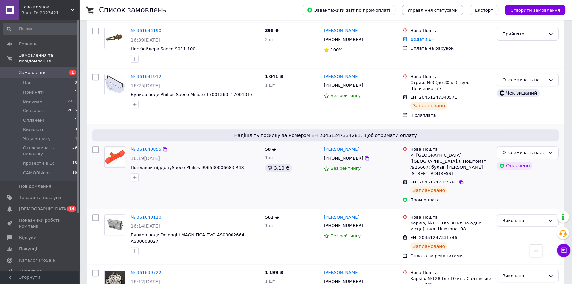
scroll to position [210, 0]
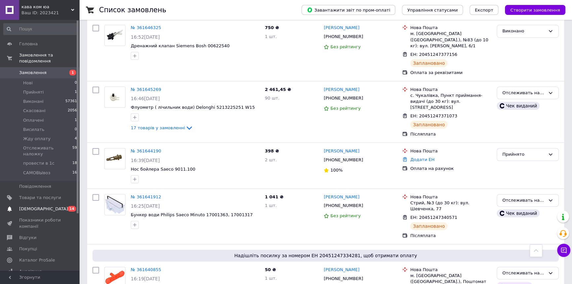
click at [37, 206] on span "[DEMOGRAPHIC_DATA]" at bounding box center [43, 209] width 49 height 6
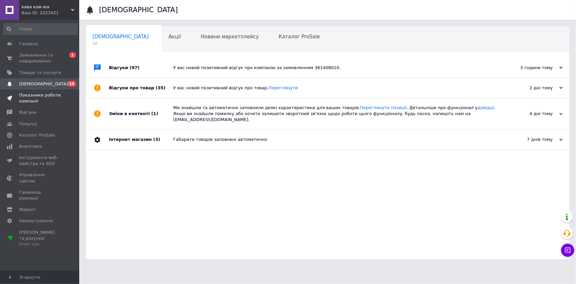
click at [59, 96] on span "Показники роботи компанії" at bounding box center [40, 98] width 42 height 12
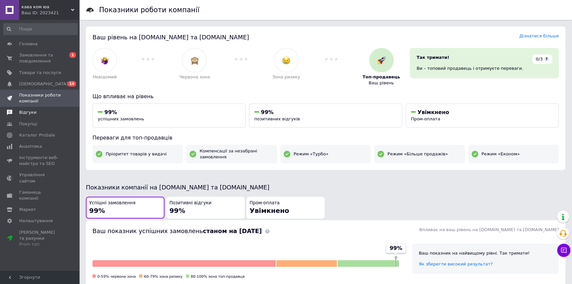
click at [51, 114] on span "Відгуки" at bounding box center [40, 112] width 42 height 6
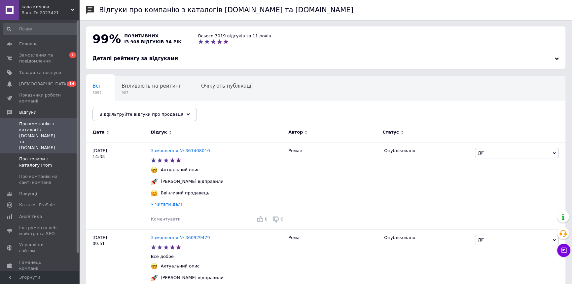
click at [52, 156] on span "Про товари з каталогу Prom" at bounding box center [40, 162] width 42 height 12
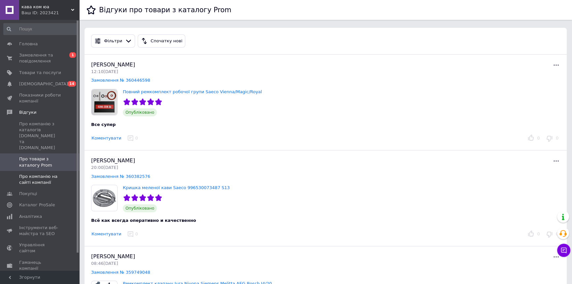
click at [50, 173] on span "Про компанію на сайті компанії" at bounding box center [40, 179] width 42 height 12
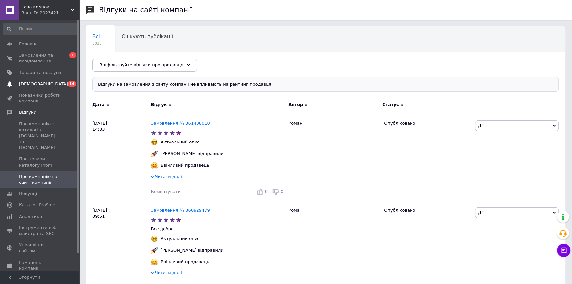
click at [48, 80] on link "[DEMOGRAPHIC_DATA] 0 14" at bounding box center [40, 83] width 81 height 11
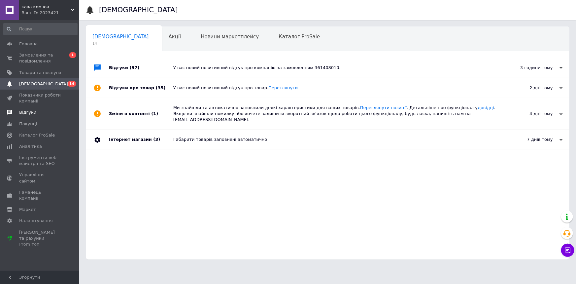
click at [47, 115] on span "Відгуки" at bounding box center [40, 112] width 42 height 6
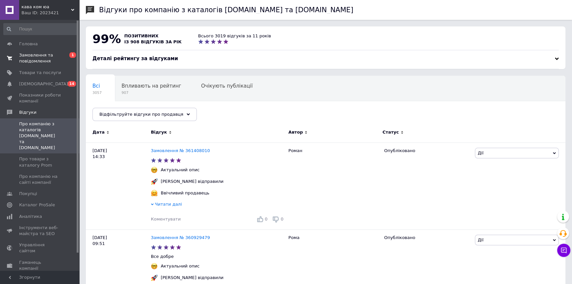
click at [47, 60] on span "Замовлення та повідомлення" at bounding box center [40, 58] width 42 height 12
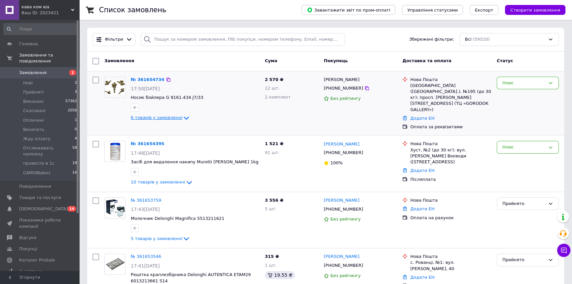
click at [152, 116] on span "6 товарів у замовленні" at bounding box center [156, 117] width 51 height 5
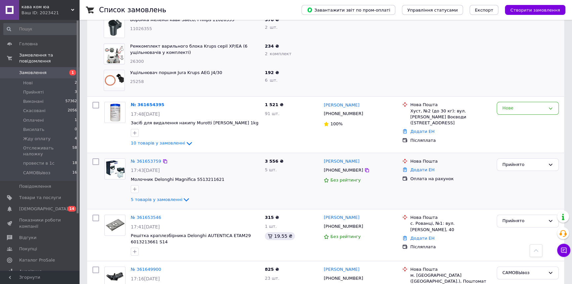
scroll to position [240, 0]
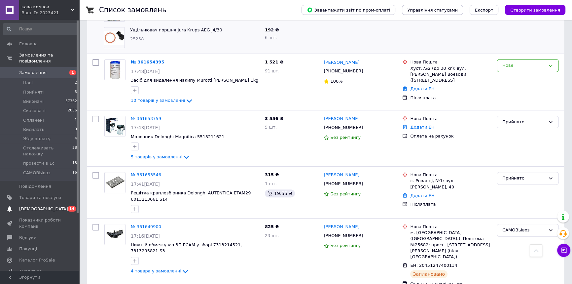
click at [57, 203] on link "[DEMOGRAPHIC_DATA] 0 14" at bounding box center [40, 208] width 81 height 11
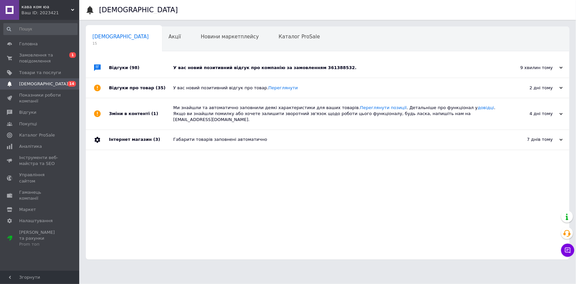
click at [50, 12] on div "Ваш ID: 2023421" at bounding box center [50, 13] width 58 height 6
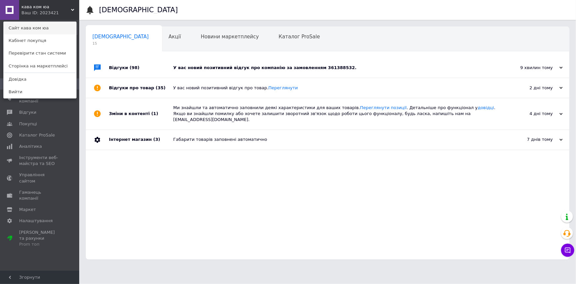
click at [50, 24] on link "Сайт кава ком юа" at bounding box center [40, 28] width 73 height 13
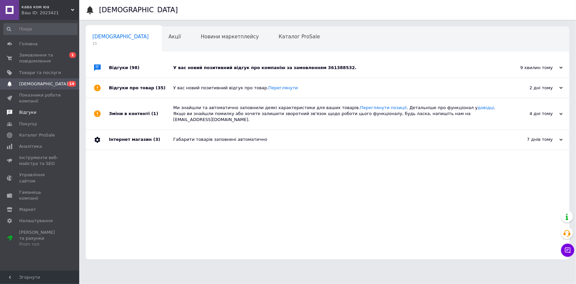
click at [36, 112] on span "Відгуки" at bounding box center [40, 112] width 42 height 6
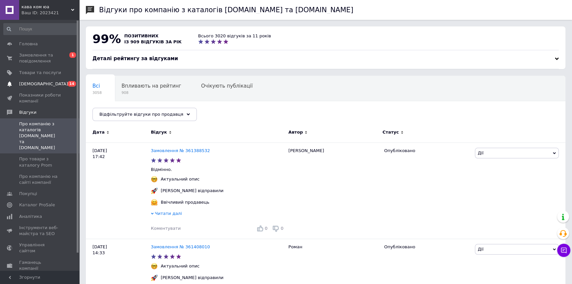
click at [50, 88] on link "[DEMOGRAPHIC_DATA] 0 14" at bounding box center [40, 83] width 81 height 11
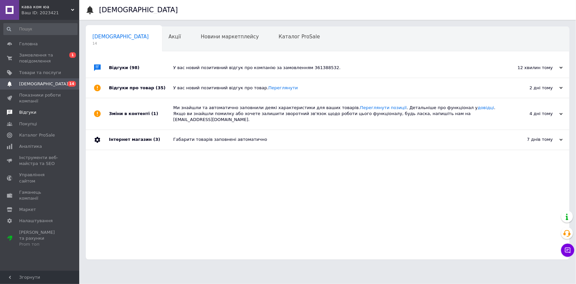
click at [42, 114] on span "Відгуки" at bounding box center [40, 112] width 42 height 6
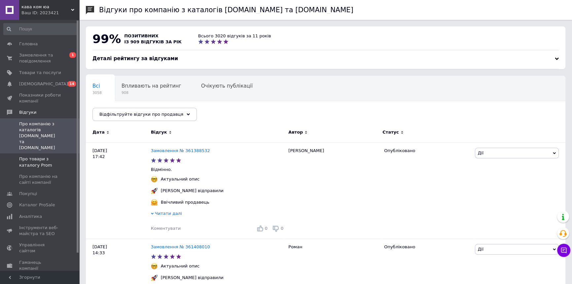
click at [43, 156] on span "Про товари з каталогу Prom" at bounding box center [40, 162] width 42 height 12
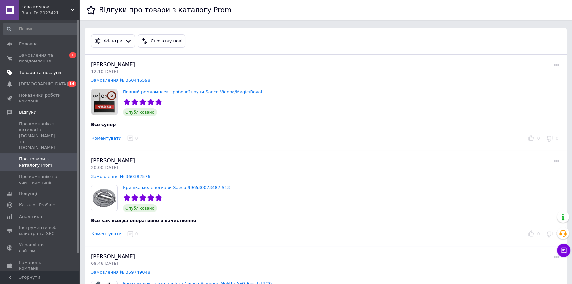
click at [39, 73] on span "Товари та послуги" at bounding box center [40, 73] width 42 height 6
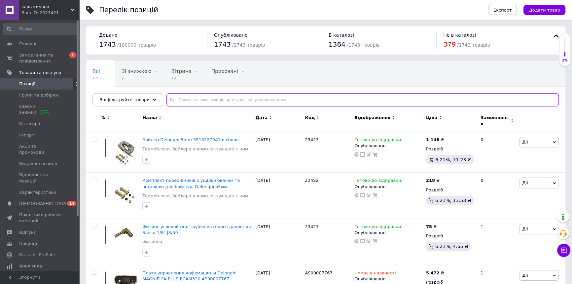
click at [197, 96] on input "text" at bounding box center [362, 99] width 392 height 13
paste input "AS00000704"
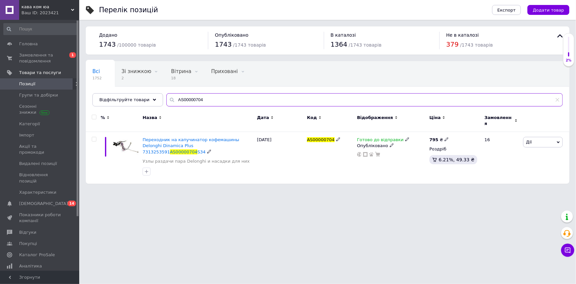
type input "AS00000704"
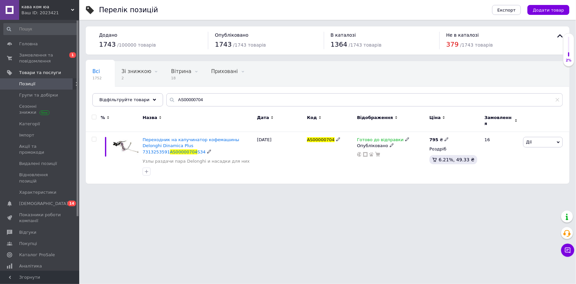
click at [366, 137] on span "Готово до відправки" at bounding box center [380, 140] width 47 height 7
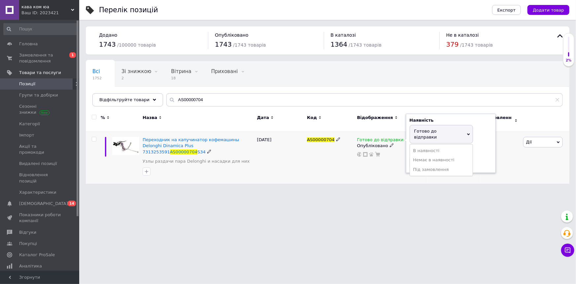
click at [416, 155] on li "Немає в наявності" at bounding box center [441, 159] width 63 height 9
click at [366, 166] on div "Готово до відправки Наявність Немає в наявності В наявності Під замовлення Гото…" at bounding box center [392, 158] width 72 height 52
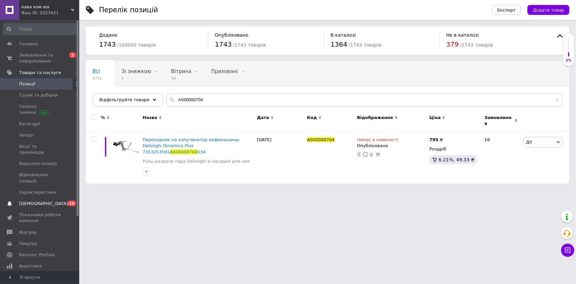
click at [55, 198] on link "[DEMOGRAPHIC_DATA] 0 14" at bounding box center [40, 203] width 81 height 11
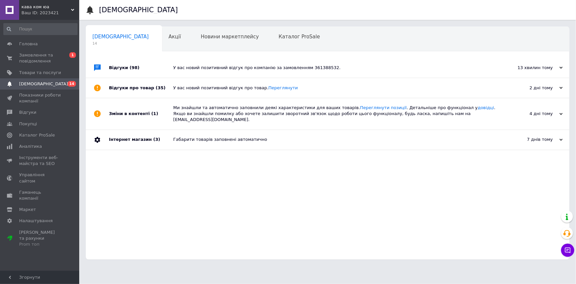
click at [44, 9] on span "кава ком юа" at bounding box center [46, 7] width 50 height 6
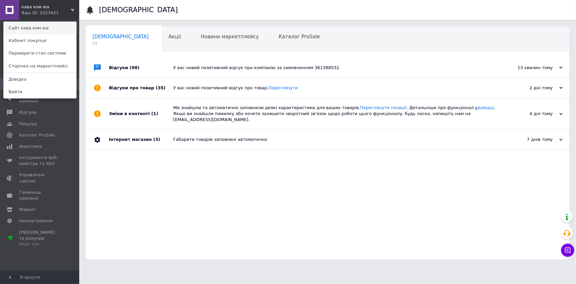
click at [44, 24] on link "Сайт кава ком юа" at bounding box center [40, 28] width 73 height 13
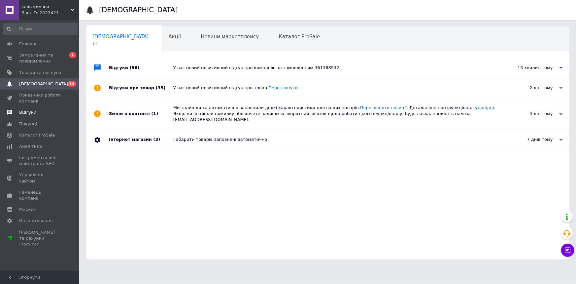
click at [38, 114] on span "Відгуки" at bounding box center [40, 112] width 42 height 6
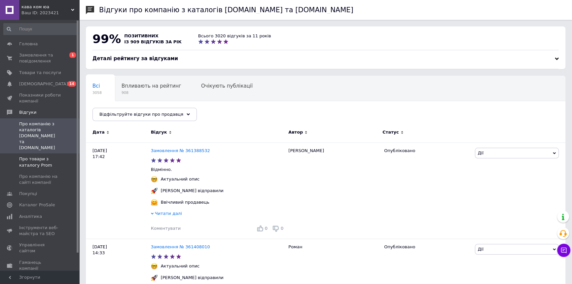
click at [43, 156] on span "Про товари з каталогу Prom" at bounding box center [40, 162] width 42 height 12
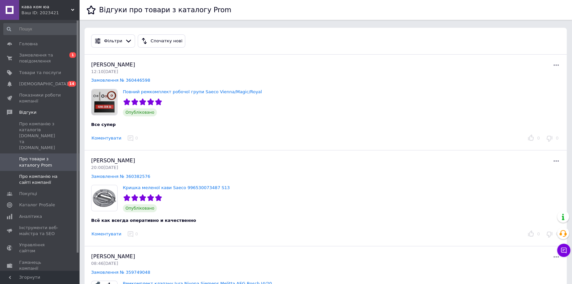
click at [42, 173] on span "Про компанію на сайті компанії" at bounding box center [40, 179] width 42 height 12
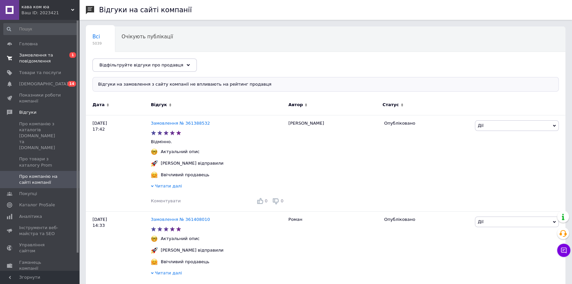
click at [43, 61] on span "Замовлення та повідомлення" at bounding box center [40, 58] width 42 height 12
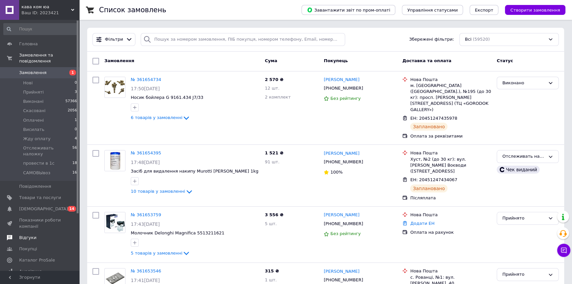
click at [34, 232] on link "Відгуки" at bounding box center [40, 237] width 81 height 11
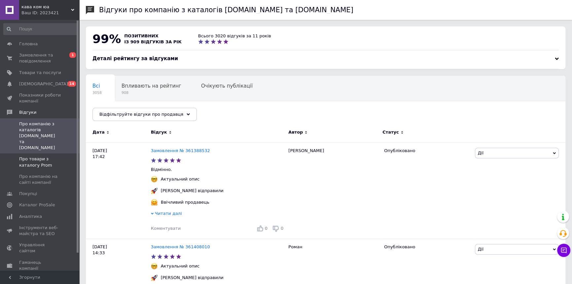
click at [29, 156] on span "Про товари з каталогу Prom" at bounding box center [40, 162] width 42 height 12
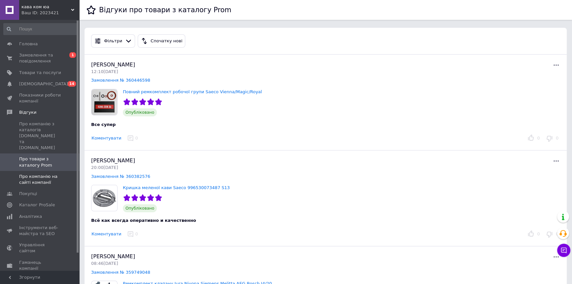
click at [38, 173] on span "Про компанію на сайті компанії" at bounding box center [40, 179] width 42 height 12
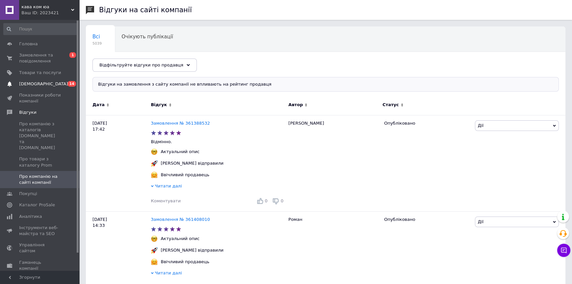
click at [51, 87] on link "[DEMOGRAPHIC_DATA] 0 14" at bounding box center [40, 83] width 81 height 11
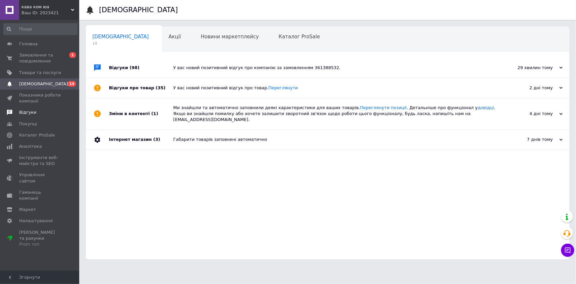
click at [44, 116] on link "Відгуки" at bounding box center [40, 112] width 81 height 11
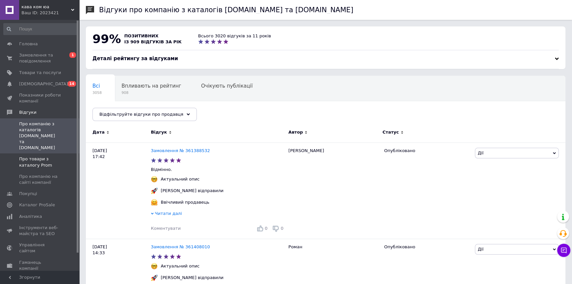
click at [35, 156] on span "Про товари з каталогу Prom" at bounding box center [40, 162] width 42 height 12
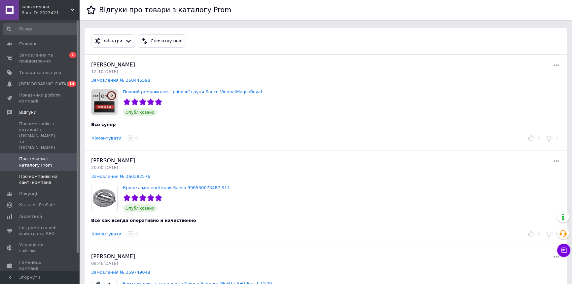
click at [54, 173] on span "Про компанію на сайті компанії" at bounding box center [40, 179] width 42 height 12
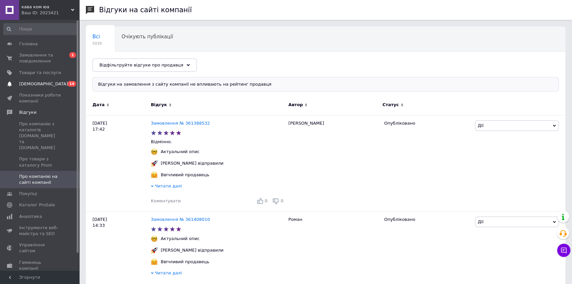
click at [56, 82] on span "[DEMOGRAPHIC_DATA]" at bounding box center [40, 84] width 42 height 6
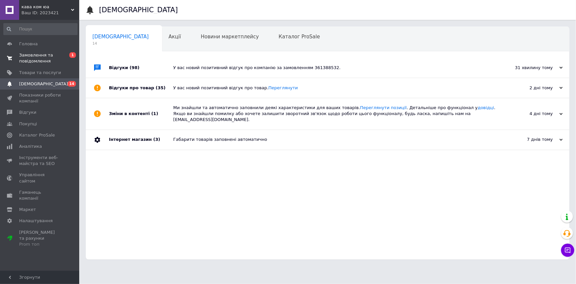
click at [63, 59] on span "0 1" at bounding box center [70, 58] width 18 height 12
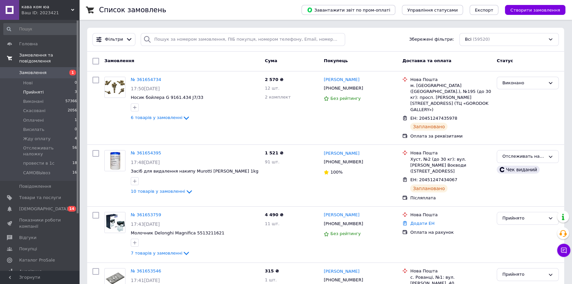
click at [59, 87] on li "Прийняті 3" at bounding box center [40, 91] width 81 height 9
